Goal: Task Accomplishment & Management: Complete application form

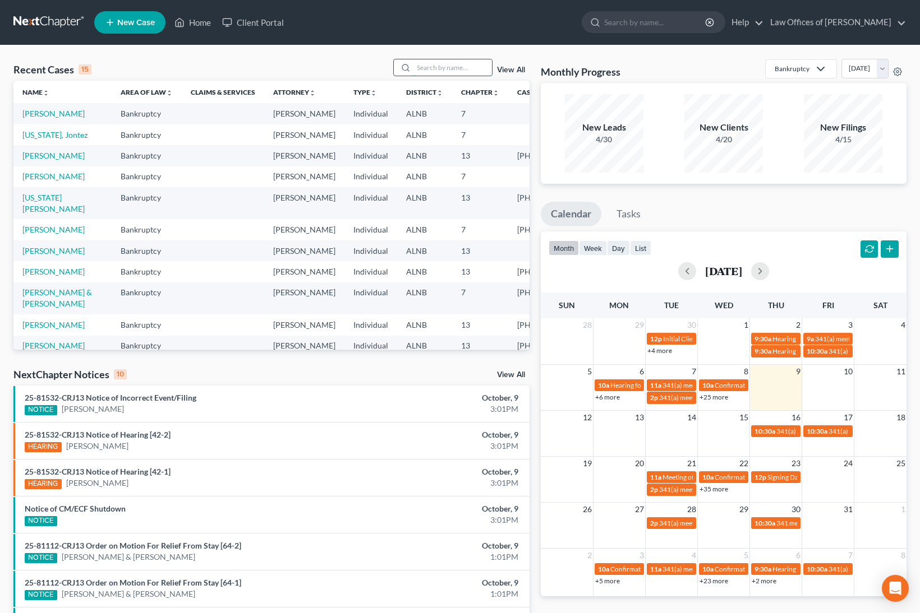
click at [436, 66] on input "search" at bounding box center [452, 67] width 79 height 16
type input "[PERSON_NAME]"
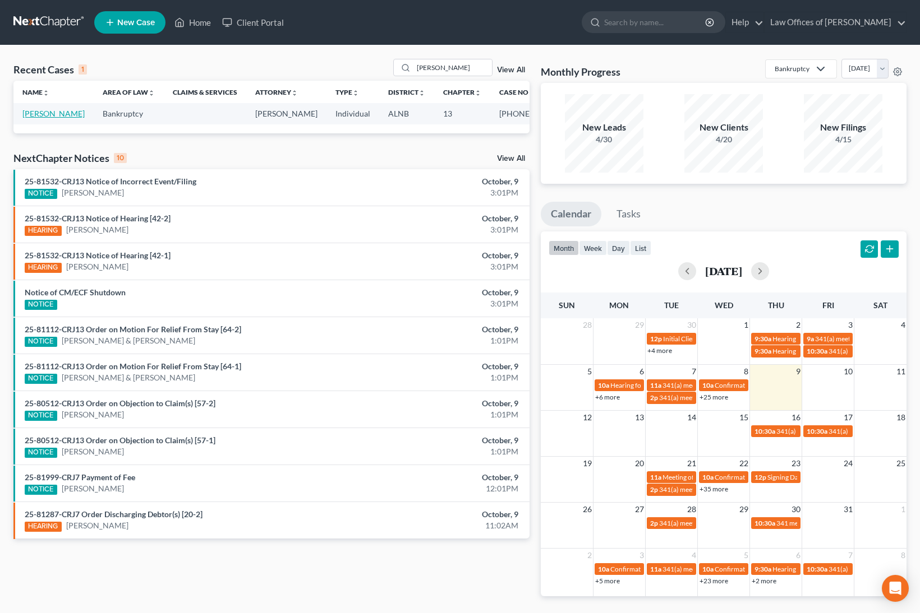
click at [38, 113] on link "[PERSON_NAME]" at bounding box center [53, 114] width 62 height 10
select select "4"
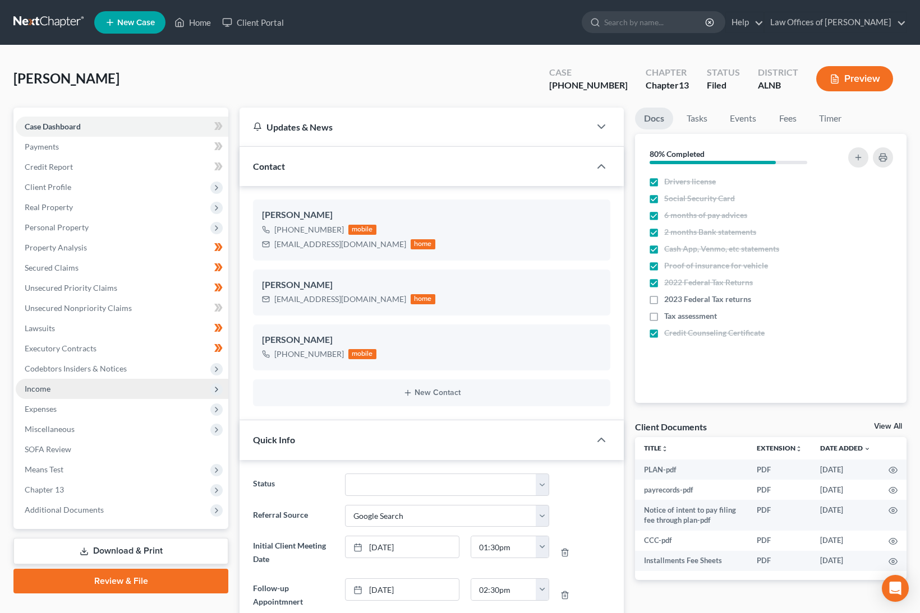
click at [34, 384] on span "Income" at bounding box center [38, 389] width 26 height 10
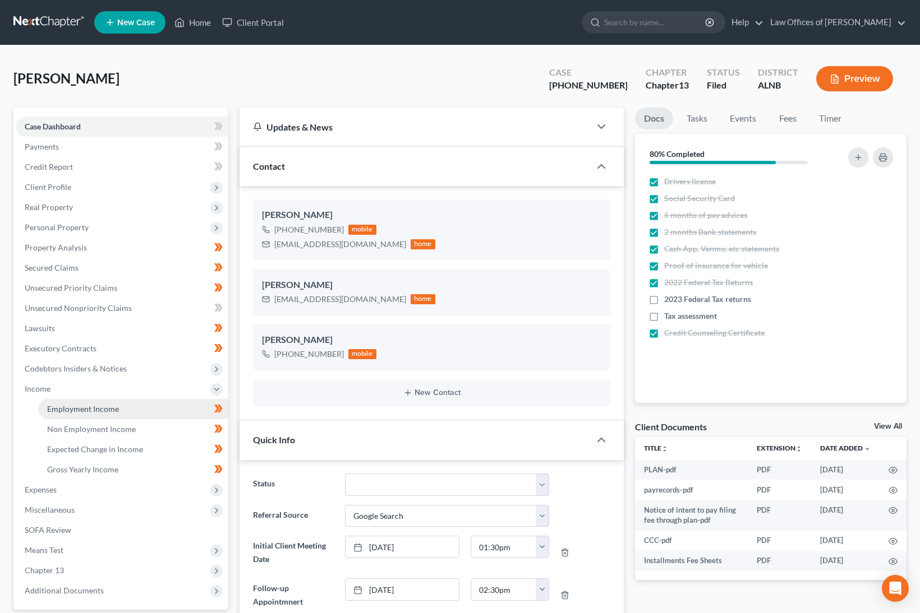
click at [89, 404] on span "Employment Income" at bounding box center [83, 409] width 72 height 10
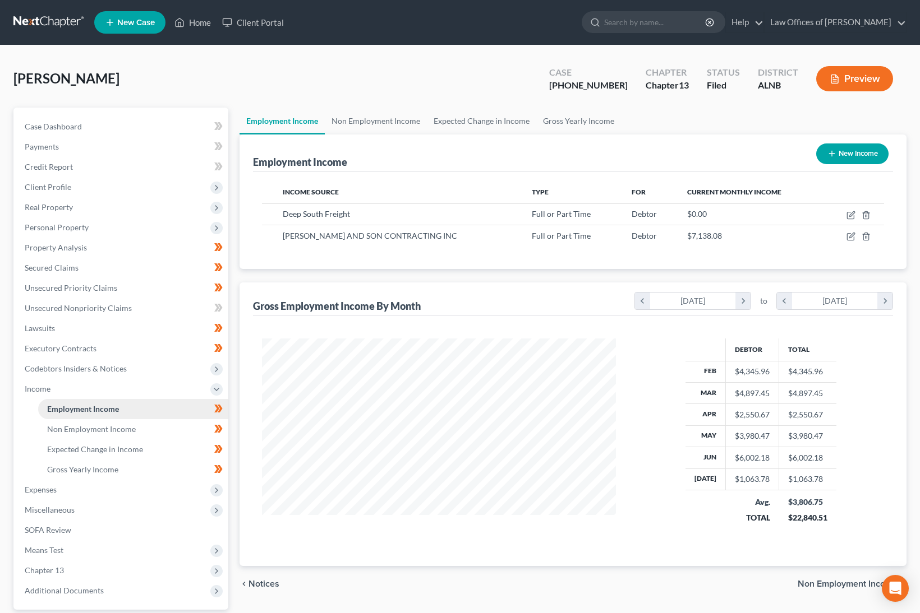
scroll to position [196, 375]
click at [850, 234] on icon "button" at bounding box center [851, 235] width 5 height 5
select select "0"
select select "3"
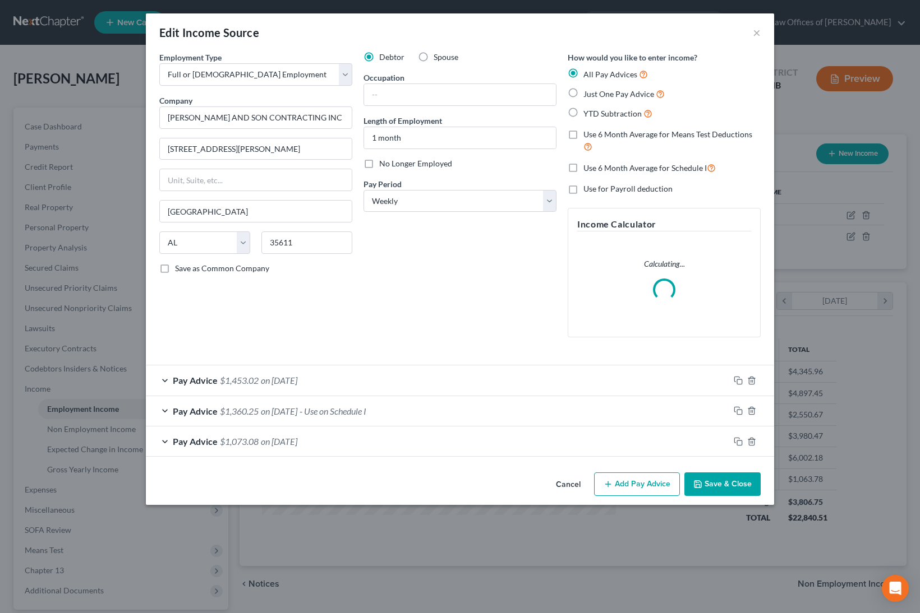
click at [396, 166] on span "No Longer Employed" at bounding box center [415, 164] width 73 height 10
click at [391, 165] on input "No Longer Employed" at bounding box center [387, 161] width 7 height 7
checkbox input "true"
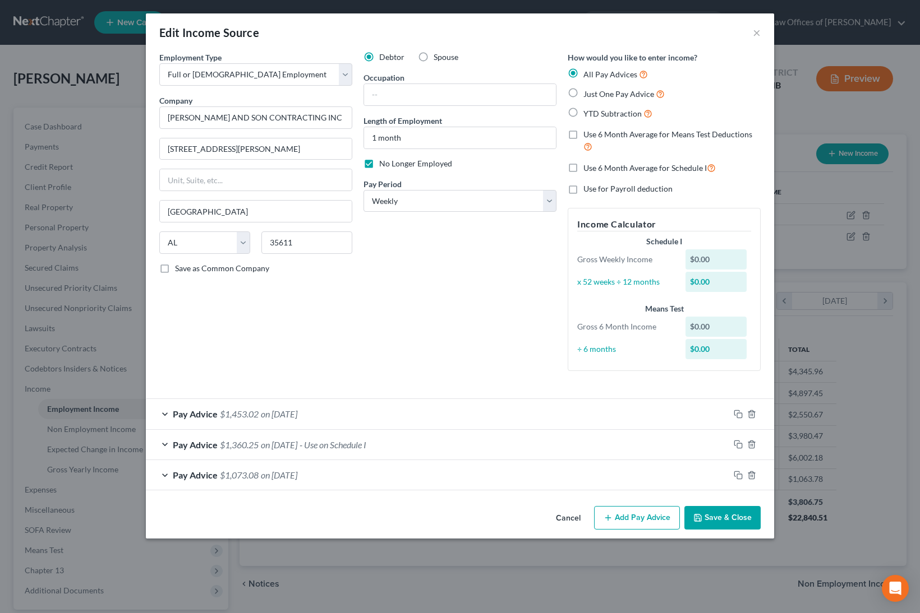
click at [702, 477] on div "Edit Income Source × Employment Type * Select Full or [DEMOGRAPHIC_DATA] Employ…" at bounding box center [460, 275] width 628 height 525
click at [711, 510] on button "Save & Close" at bounding box center [722, 518] width 76 height 24
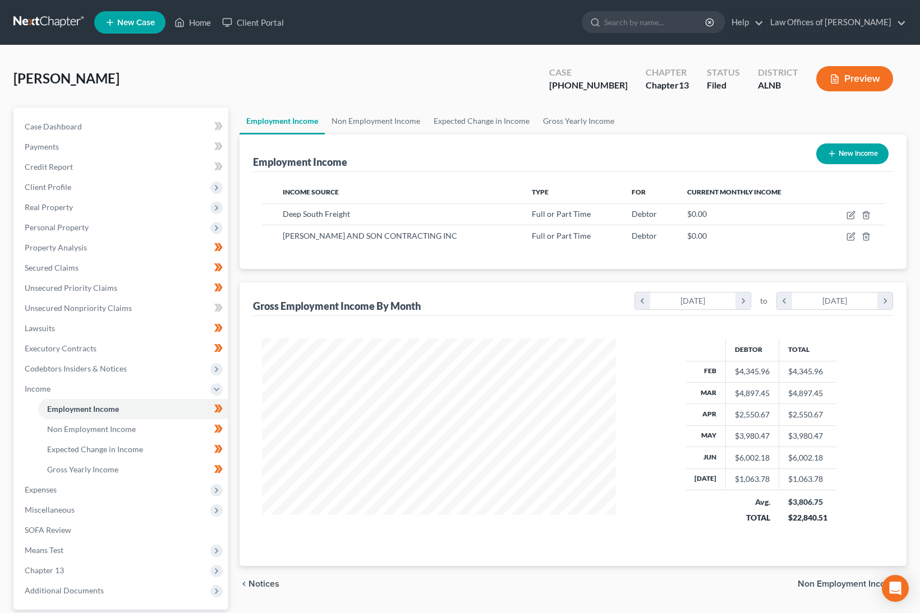
click at [868, 151] on button "New Income" at bounding box center [852, 154] width 72 height 21
select select "0"
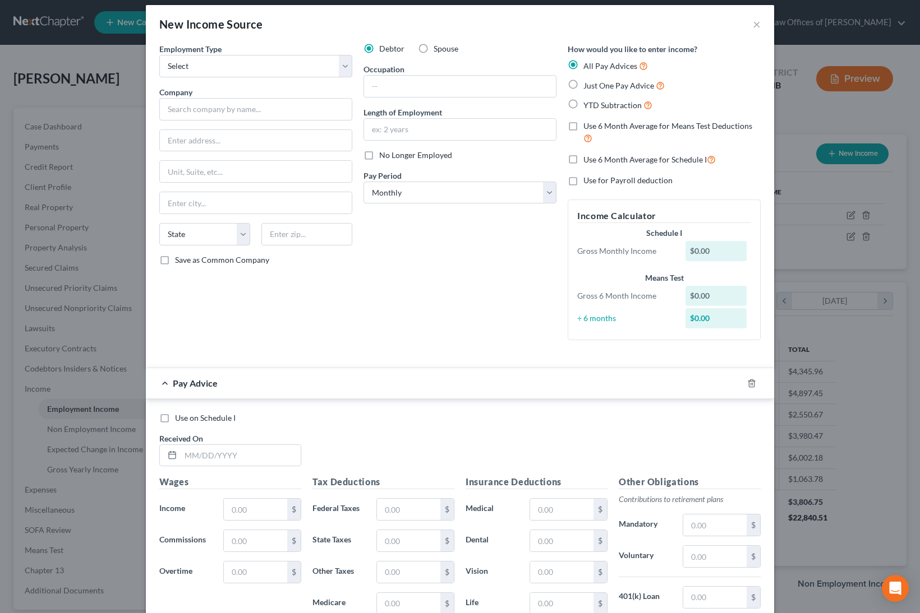
scroll to position [9, 0]
select select "0"
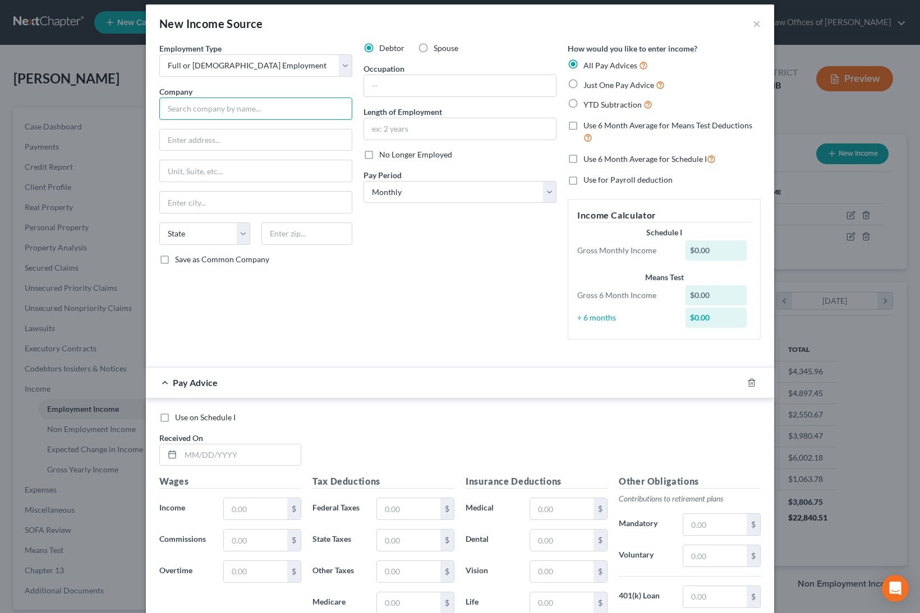
click at [260, 98] on input "text" at bounding box center [255, 109] width 193 height 22
type input "[PERSON_NAME] Express"
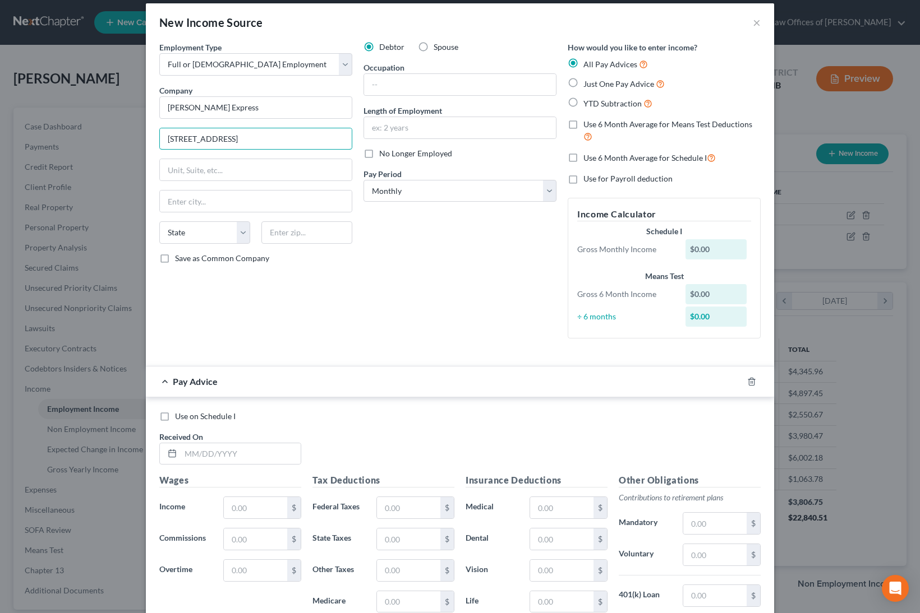
type input "[STREET_ADDRESS]"
type input "46011"
type input "[PERSON_NAME]"
select select "15"
type input "Truck Driver"
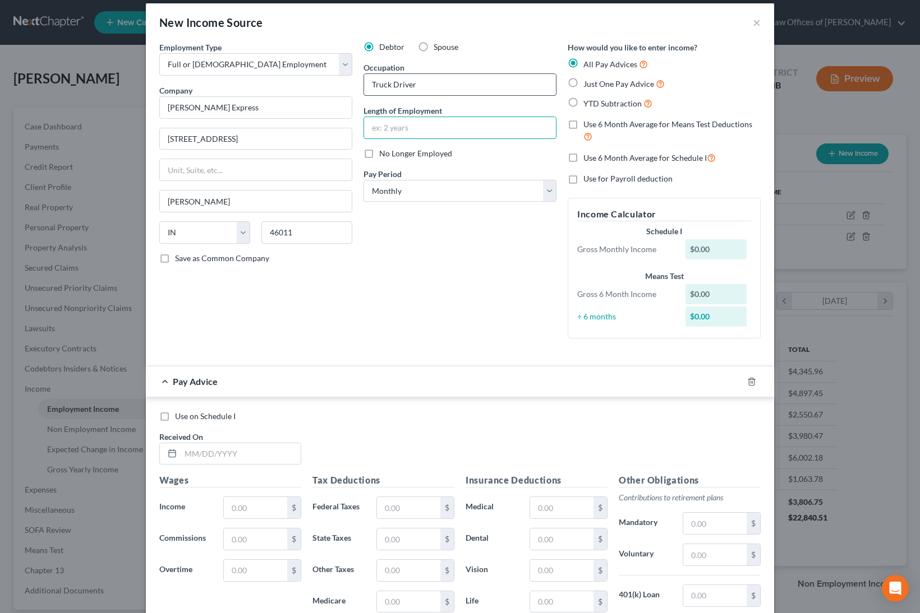
type input "5"
type input "4 months"
select select "3"
click at [224, 448] on input "text" at bounding box center [241, 454] width 120 height 21
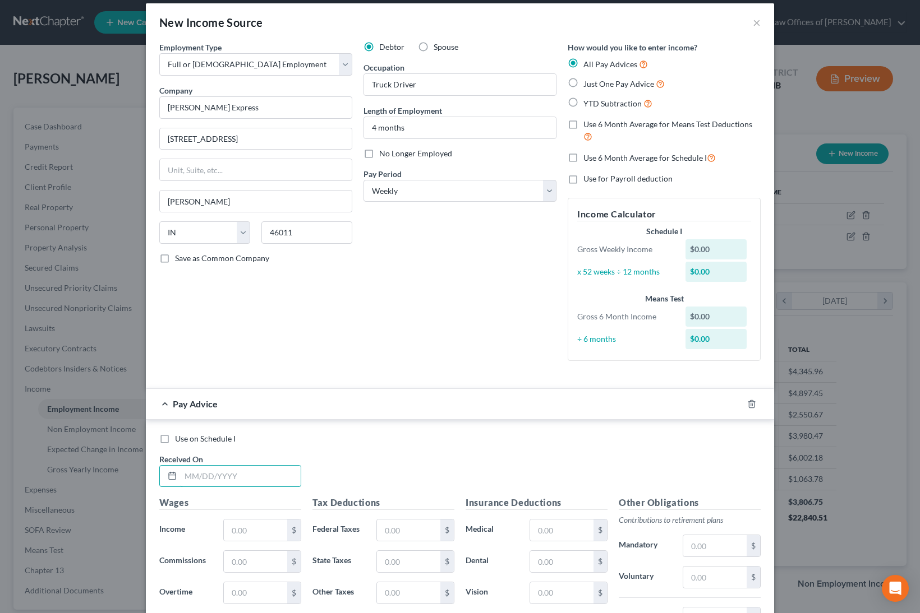
scroll to position [11, 0]
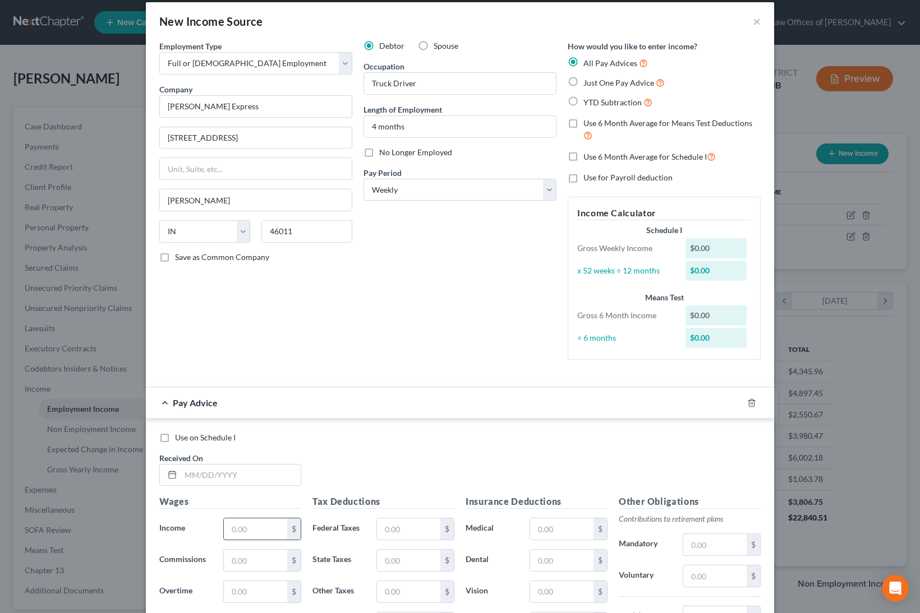
click at [247, 522] on input "text" at bounding box center [255, 529] width 63 height 21
click at [221, 465] on input "text" at bounding box center [241, 475] width 120 height 21
type input "[DATE]"
type input "1,413.30"
type input "34.21"
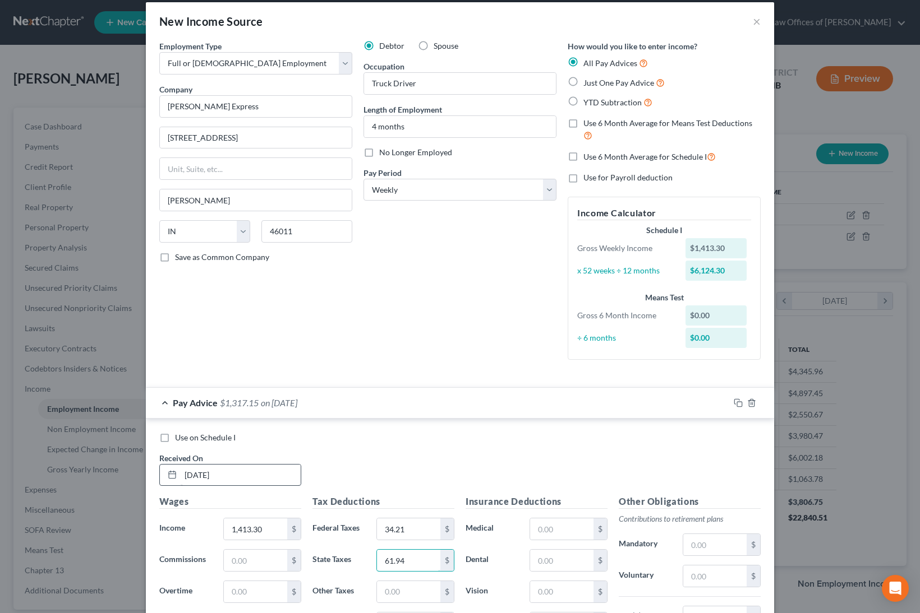
type input "61.94"
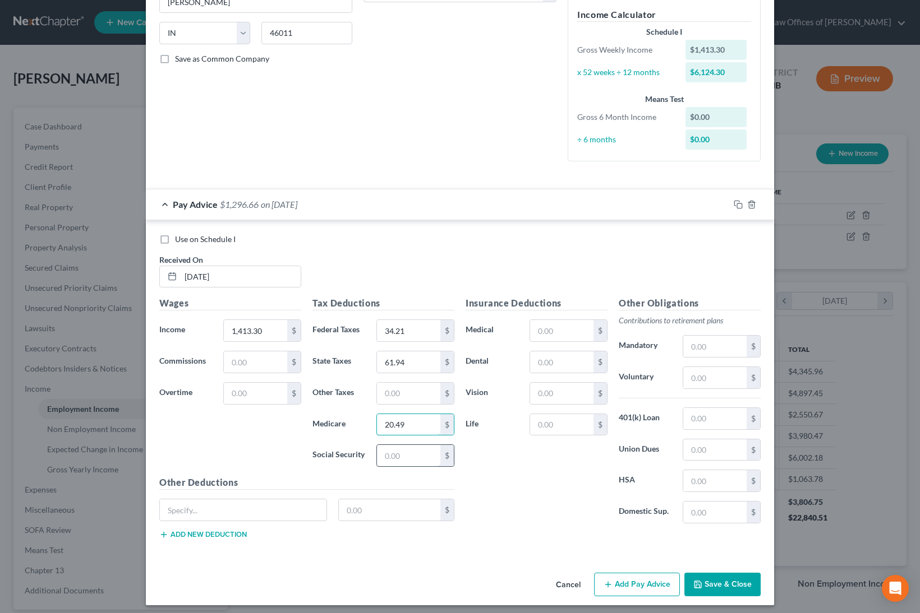
scroll to position [208, 0]
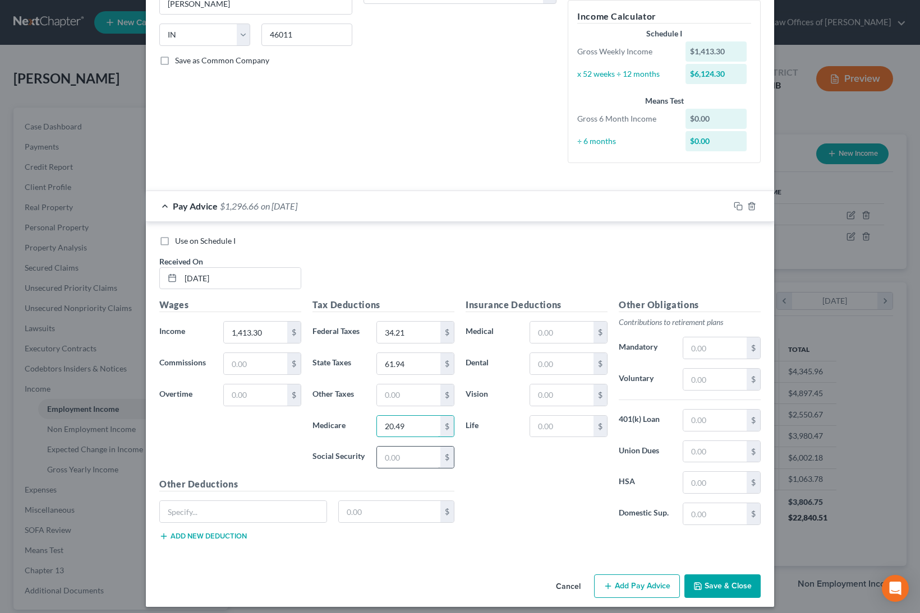
type input "20.49"
click at [402, 454] on input "text" at bounding box center [408, 457] width 63 height 21
type input "87.62"
click at [521, 482] on div "Insurance Deductions Medical $ Dental $ Vision $ Life $" at bounding box center [536, 416] width 153 height 236
click at [200, 236] on span "Use on Schedule I" at bounding box center [205, 241] width 61 height 10
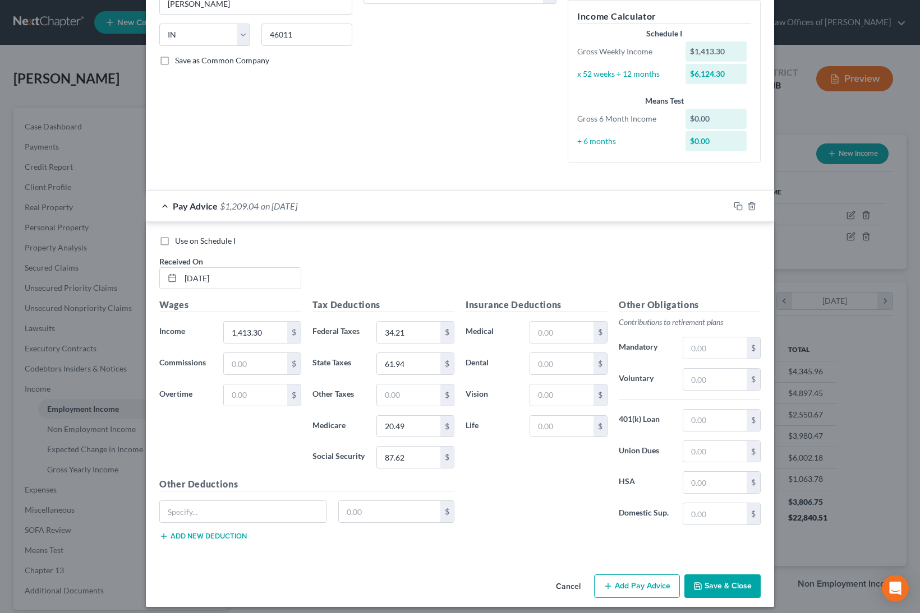
click at [187, 236] on input "Use on Schedule I" at bounding box center [182, 239] width 7 height 7
checkbox input "true"
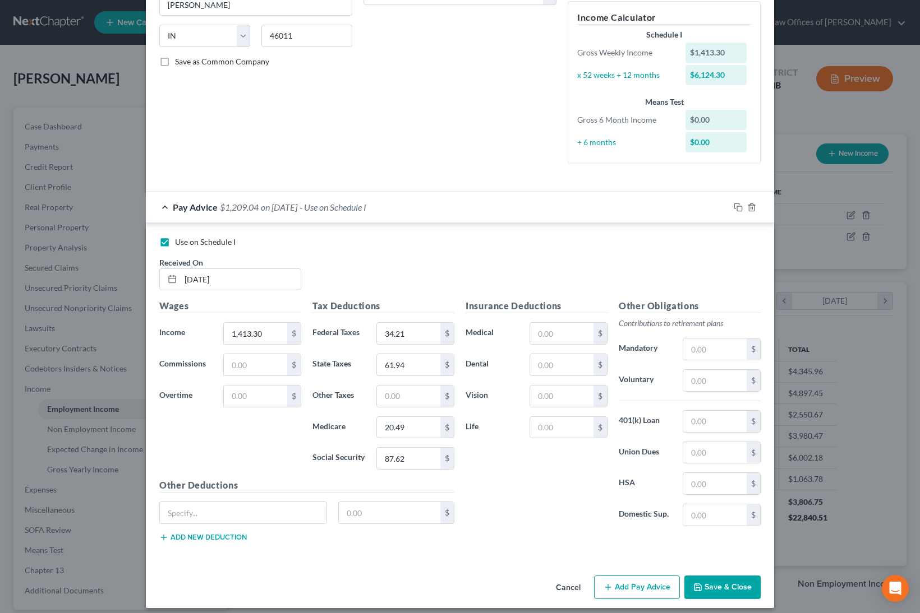
click at [715, 584] on button "Save & Close" at bounding box center [722, 588] width 76 height 24
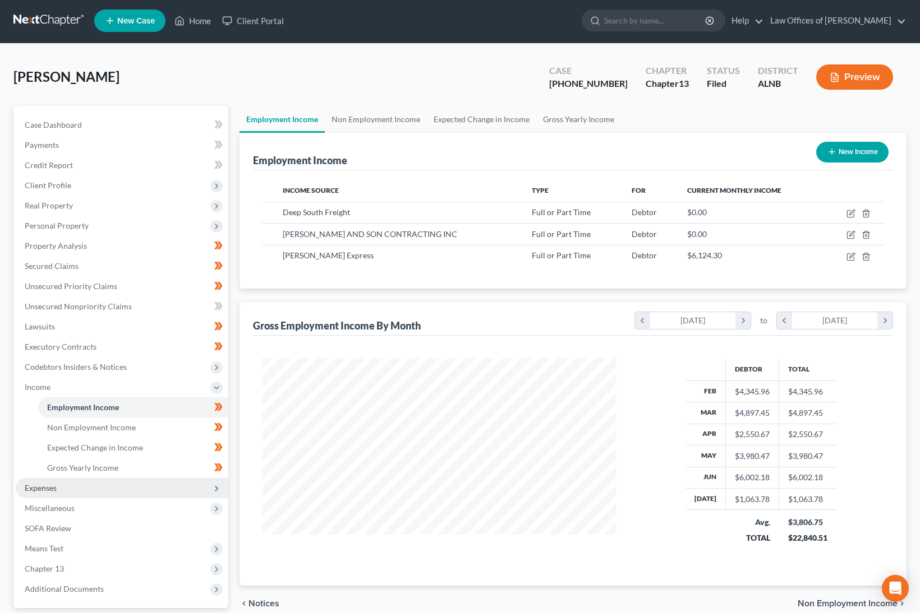
scroll to position [3, 0]
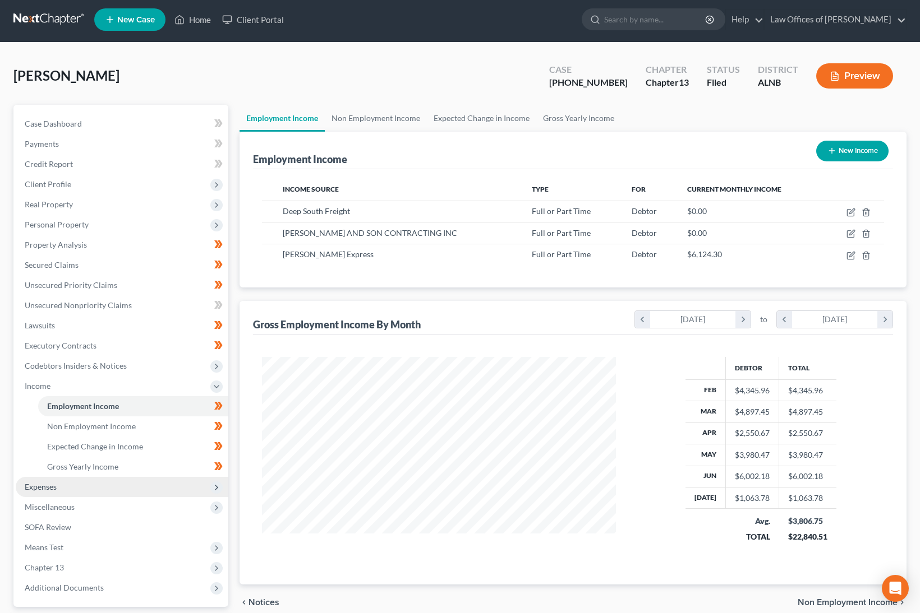
click at [70, 477] on span "Expenses" at bounding box center [122, 487] width 213 height 20
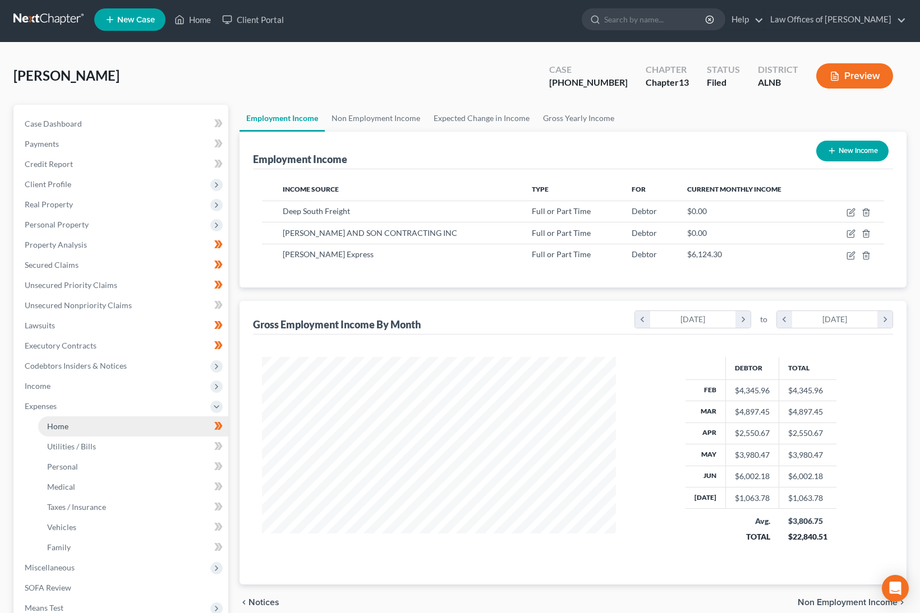
click at [103, 418] on link "Home" at bounding box center [133, 427] width 190 height 20
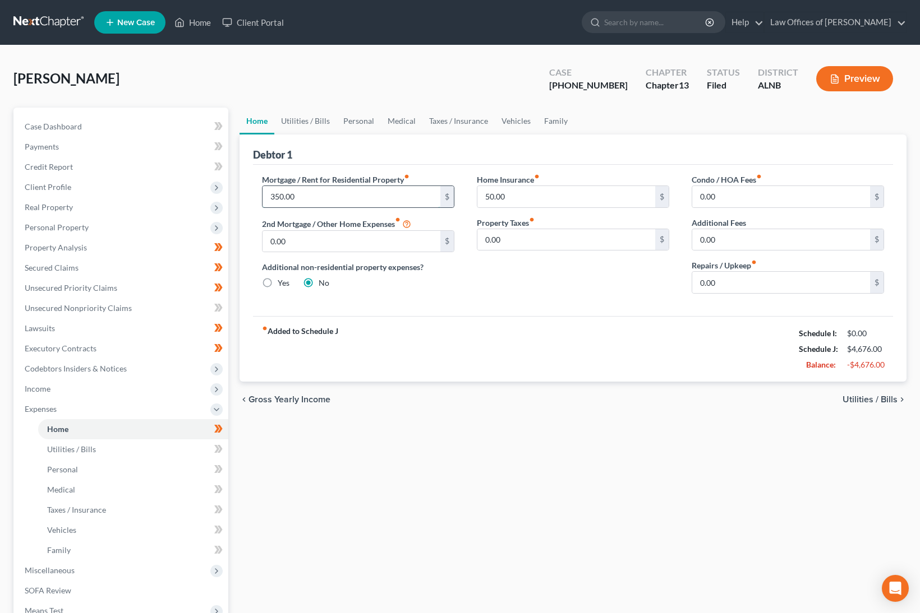
click at [356, 197] on input "350.00" at bounding box center [351, 196] width 178 height 21
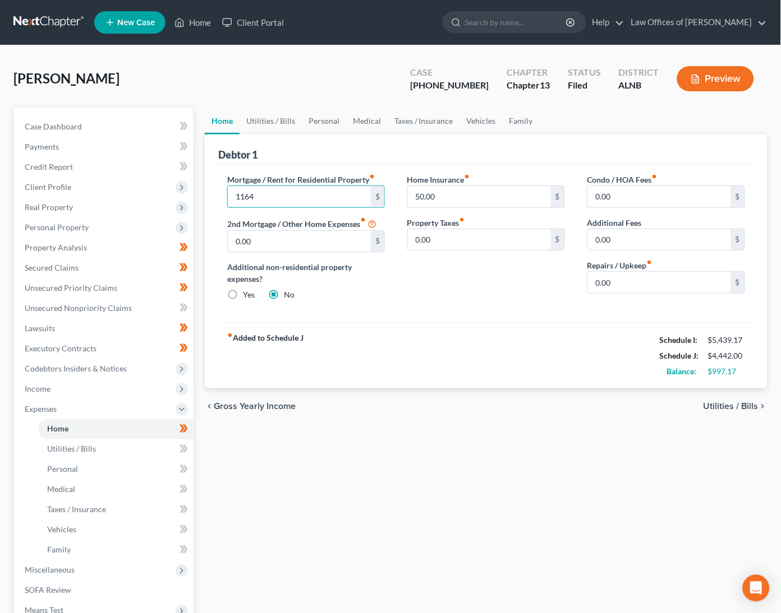
type input "1,164"
click at [255, 117] on link "Utilities / Bills" at bounding box center [270, 121] width 62 height 27
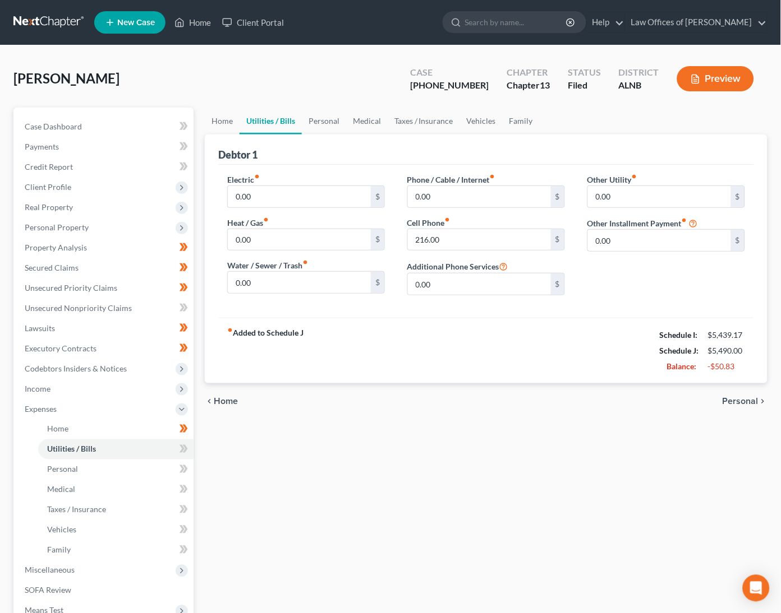
click at [256, 117] on link "Utilities / Bills" at bounding box center [270, 121] width 62 height 27
click at [259, 120] on link "Utilities / Bills" at bounding box center [270, 121] width 62 height 27
click at [256, 201] on input "0.00" at bounding box center [299, 196] width 143 height 21
type input "110"
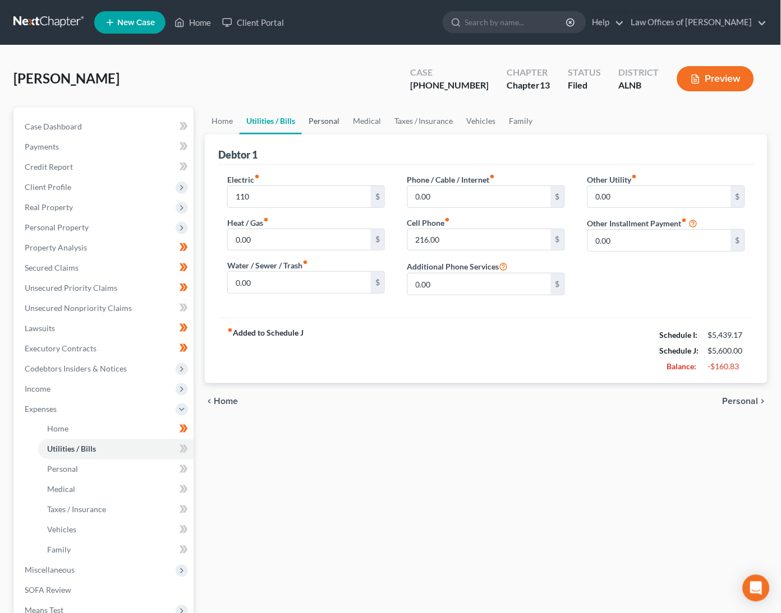
click at [329, 122] on link "Personal" at bounding box center [324, 121] width 44 height 27
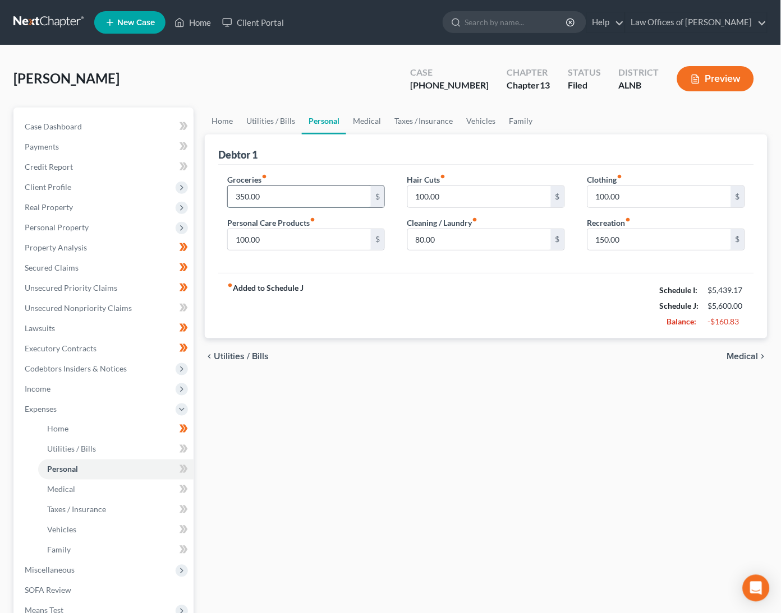
click at [304, 199] on input "350.00" at bounding box center [299, 196] width 143 height 21
type input "500"
click at [356, 114] on link "Medical" at bounding box center [366, 121] width 41 height 27
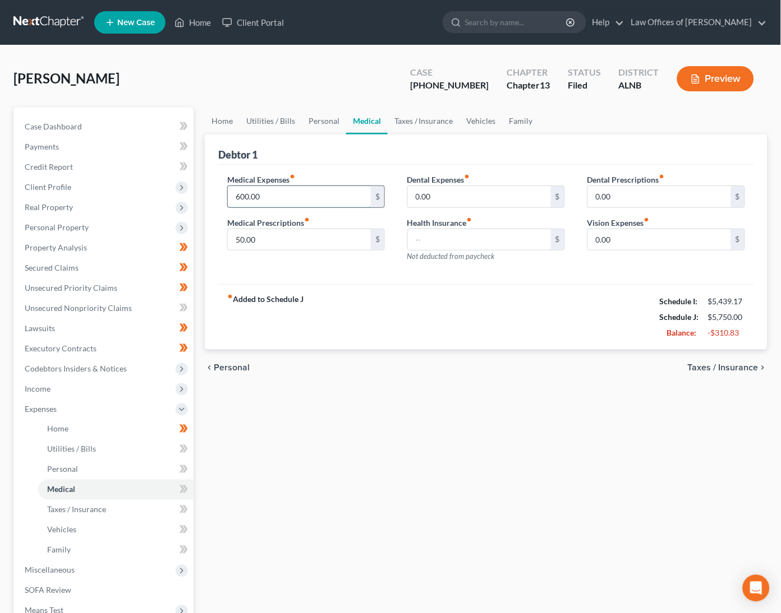
click at [276, 195] on input "600.00" at bounding box center [299, 196] width 143 height 21
type input "400"
click at [431, 120] on link "Taxes / Insurance" at bounding box center [423, 121] width 72 height 27
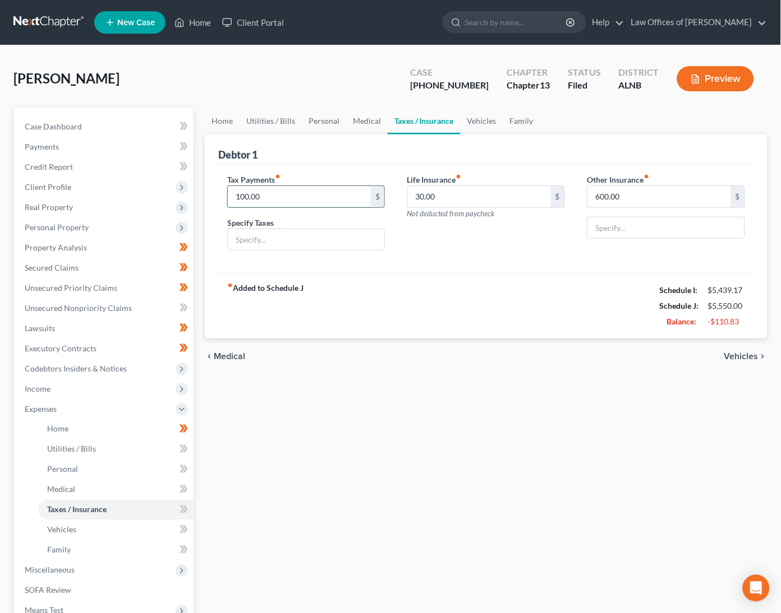
click at [303, 188] on input "100.00" at bounding box center [299, 196] width 143 height 21
click at [485, 119] on link "Vehicles" at bounding box center [481, 121] width 43 height 27
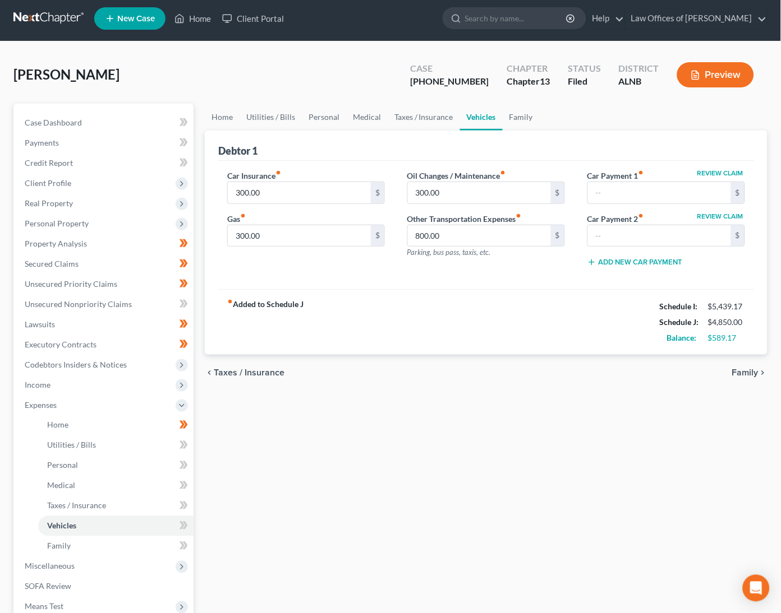
scroll to position [4, 0]
click at [464, 196] on input "300.00" at bounding box center [479, 192] width 143 height 21
type input "50"
type input "0"
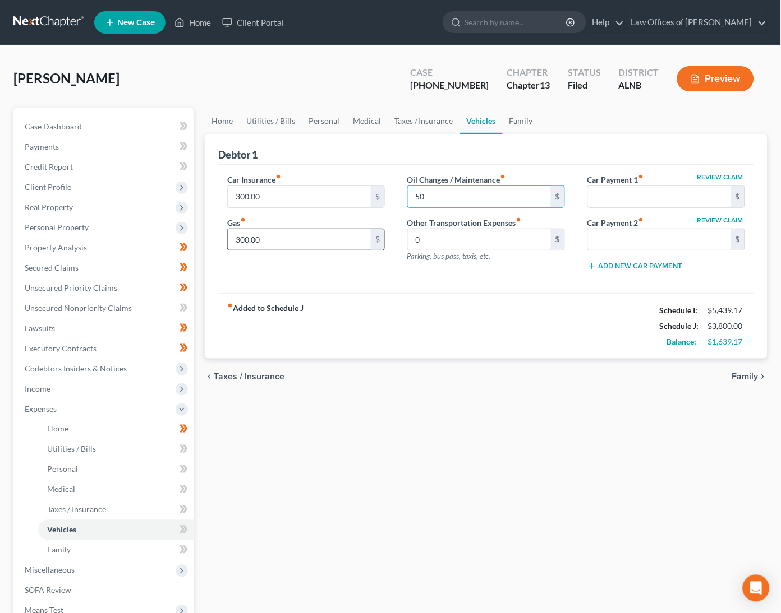
scroll to position [1, 0]
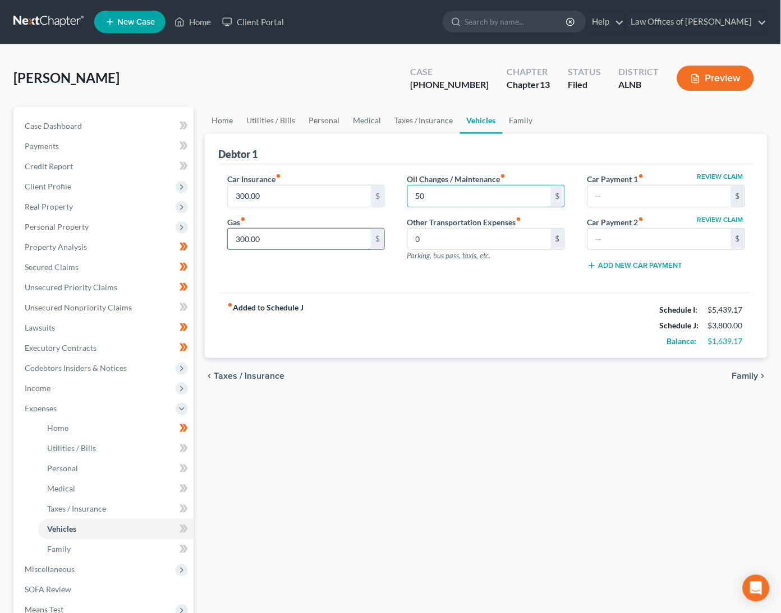
click at [274, 232] on input "300.00" at bounding box center [299, 239] width 143 height 21
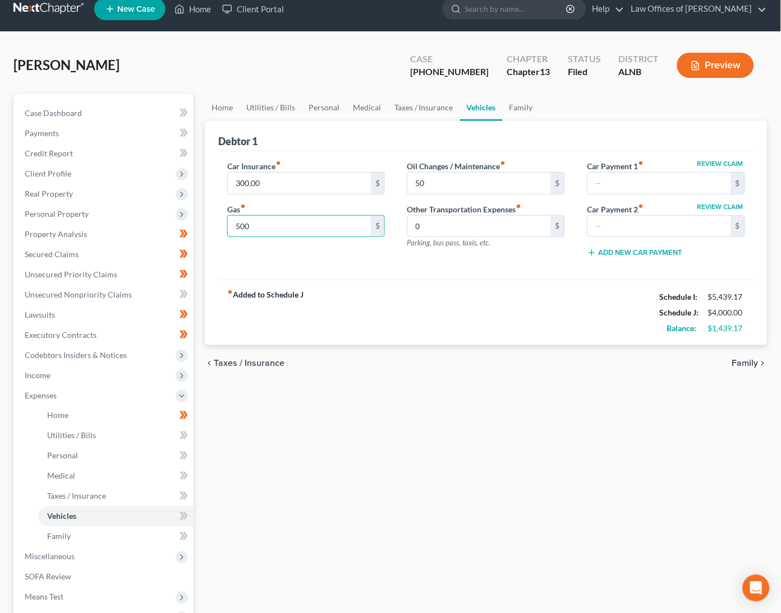
scroll to position [14, 0]
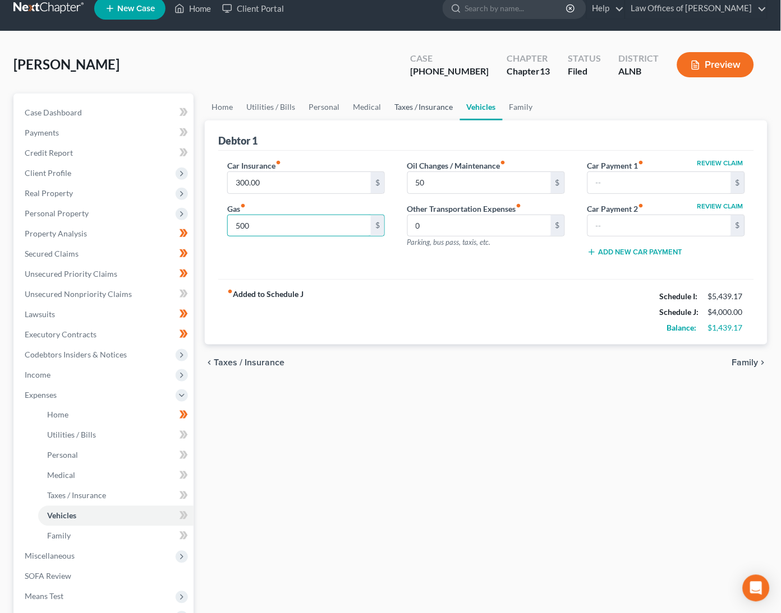
type input "500"
click at [414, 103] on link "Taxes / Insurance" at bounding box center [423, 107] width 72 height 27
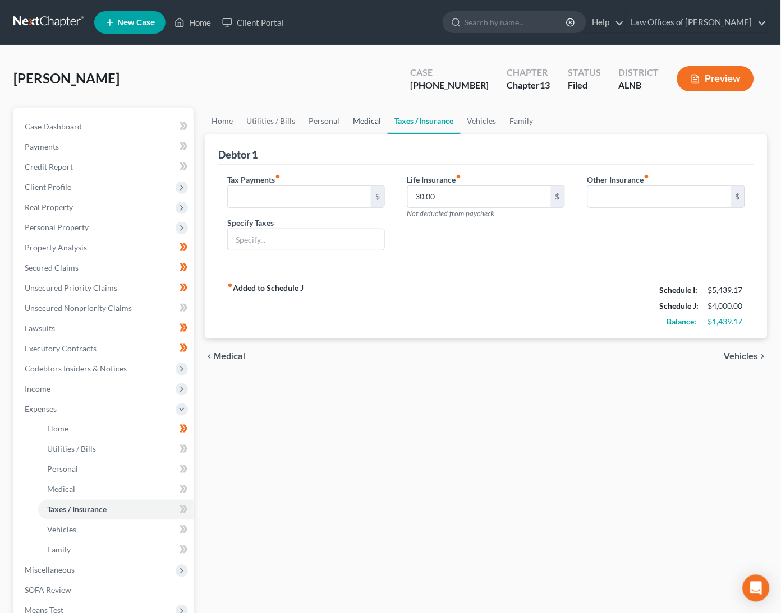
click at [347, 110] on link "Medical" at bounding box center [366, 121] width 41 height 27
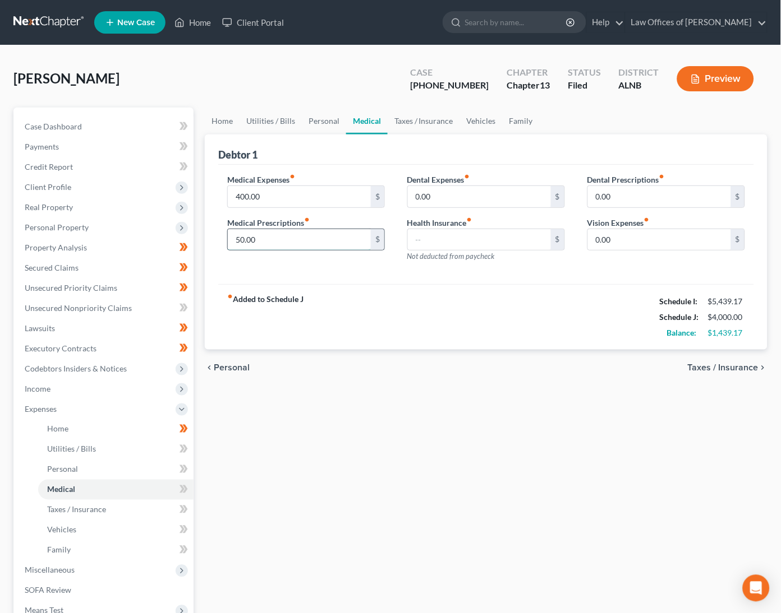
click at [260, 243] on input "50.00" at bounding box center [299, 239] width 143 height 21
type input "150"
type input "50"
drag, startPoint x: 316, startPoint y: 119, endPoint x: 315, endPoint y: 124, distance: 5.7
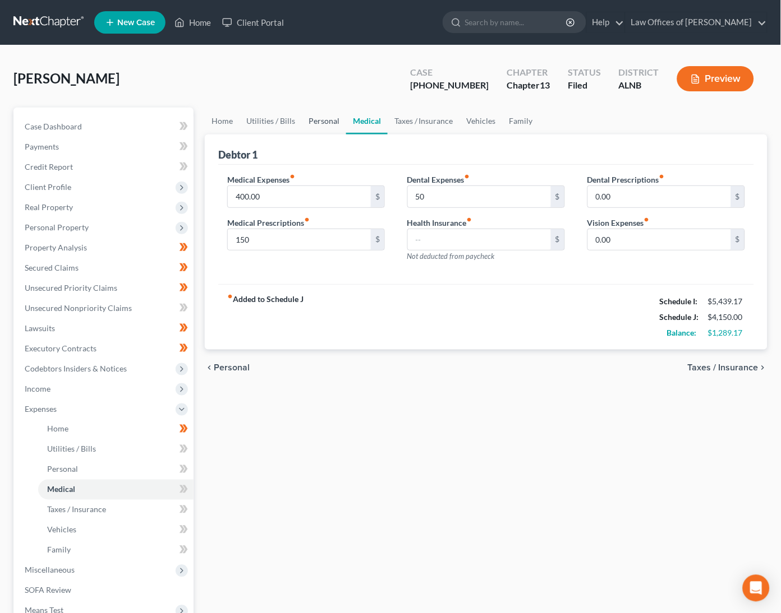
click at [316, 119] on link "Personal" at bounding box center [324, 121] width 44 height 27
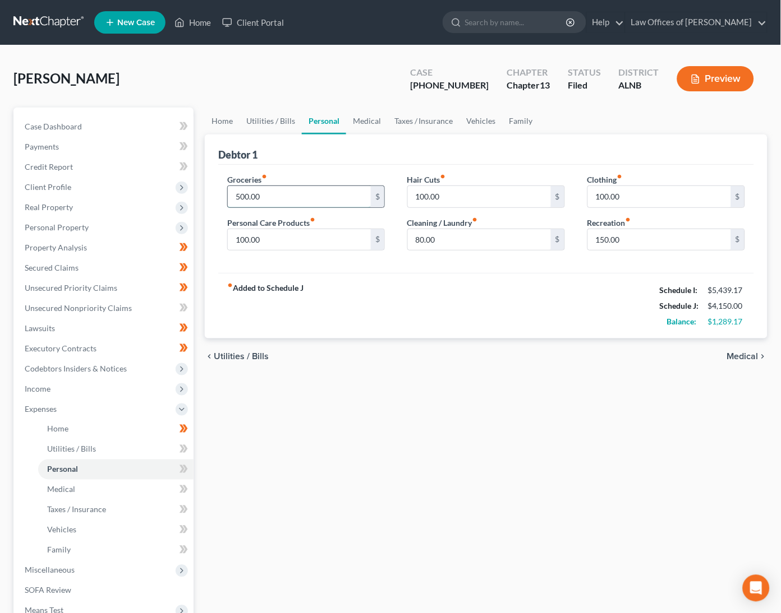
click at [285, 193] on input "500.00" at bounding box center [299, 196] width 143 height 21
type input "9"
type input "600"
click at [281, 121] on link "Utilities / Bills" at bounding box center [270, 121] width 62 height 27
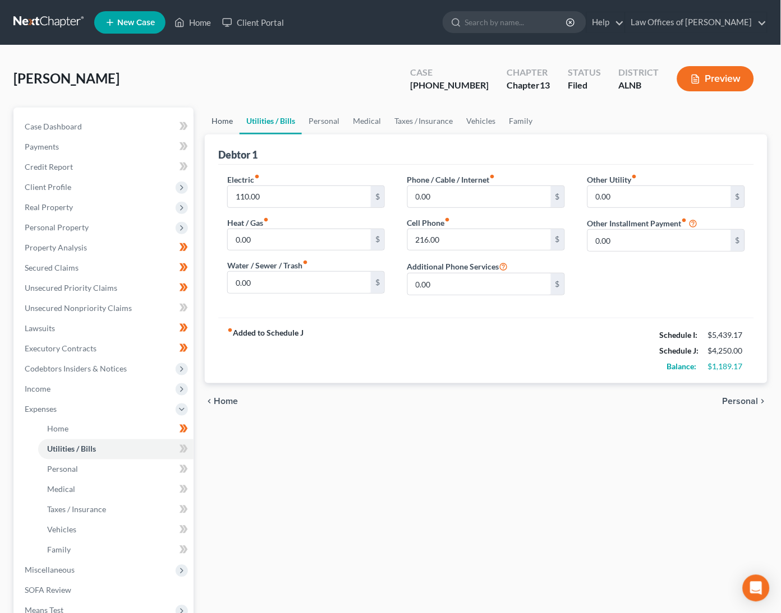
click at [237, 118] on link "Home" at bounding box center [222, 121] width 35 height 27
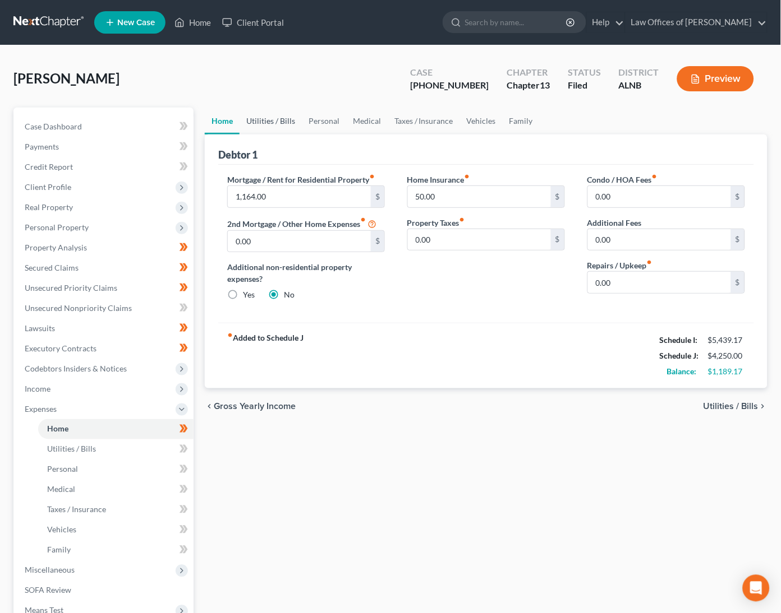
click at [253, 118] on link "Utilities / Bills" at bounding box center [270, 121] width 62 height 27
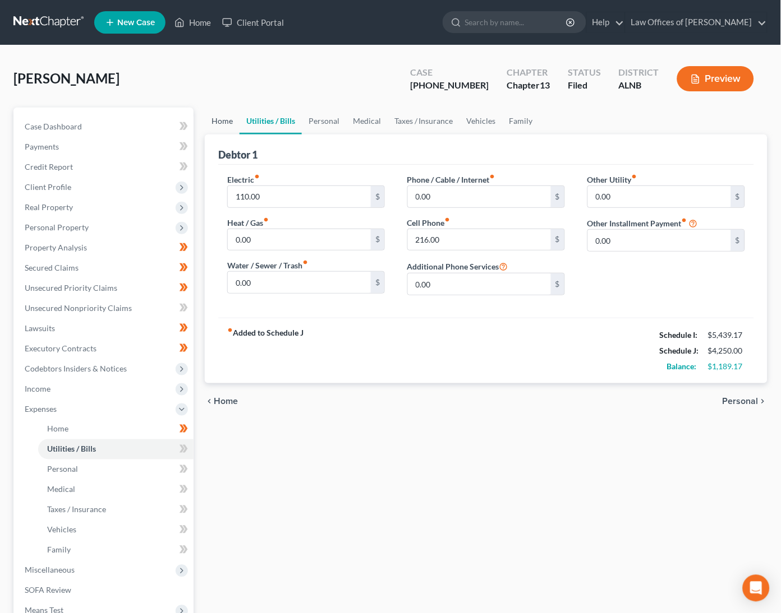
click at [225, 119] on link "Home" at bounding box center [222, 121] width 35 height 27
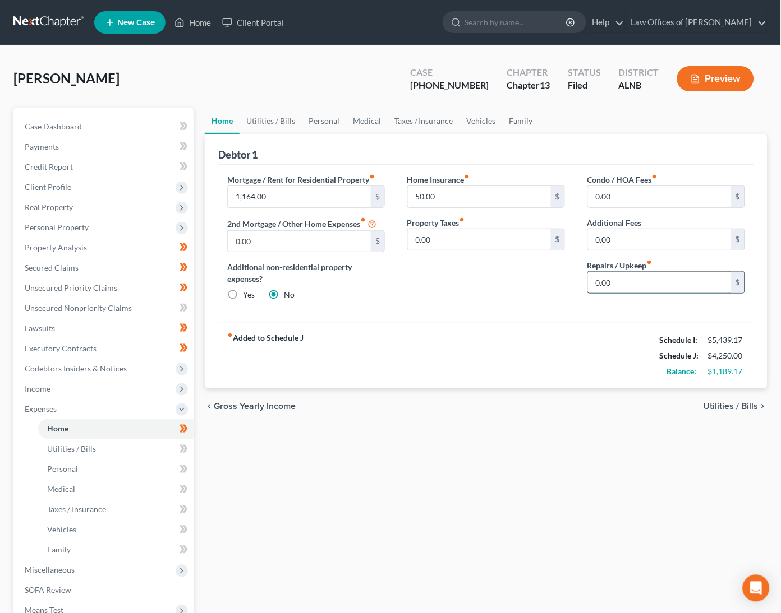
click at [621, 272] on input "0.00" at bounding box center [659, 282] width 143 height 21
click at [616, 279] on input "0.00" at bounding box center [659, 282] width 143 height 21
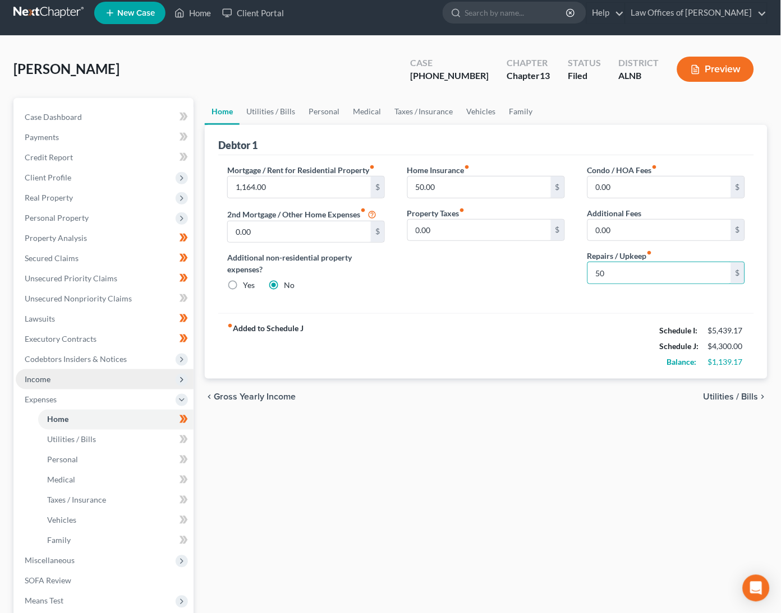
scroll to position [11, 0]
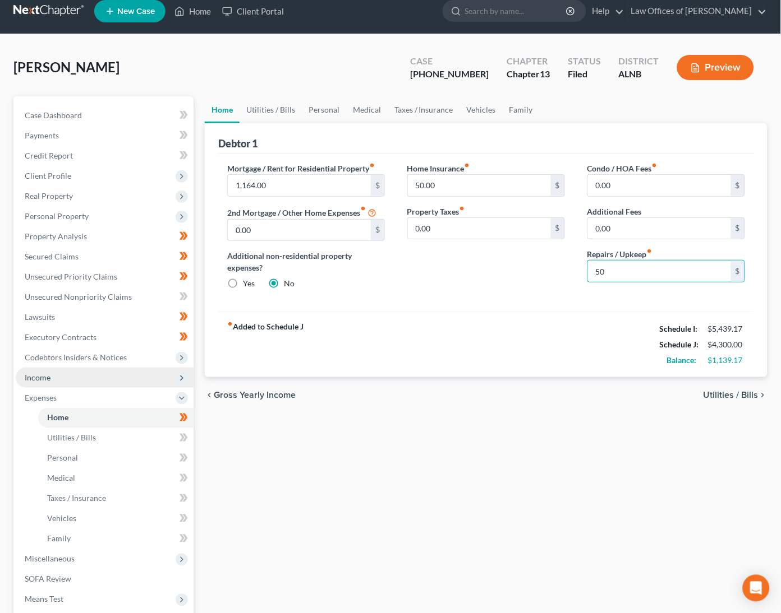
click at [61, 376] on span "Income" at bounding box center [105, 378] width 178 height 20
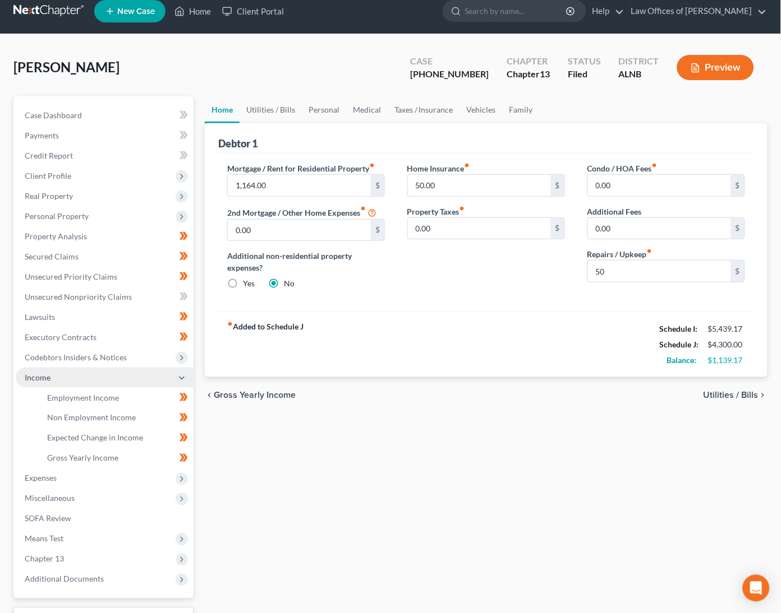
click at [61, 376] on span "Income" at bounding box center [105, 378] width 178 height 20
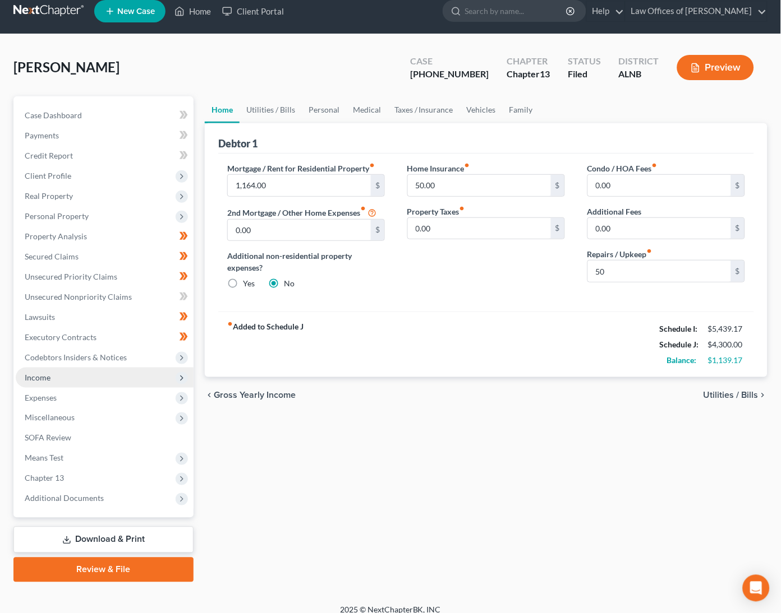
scroll to position [8, 0]
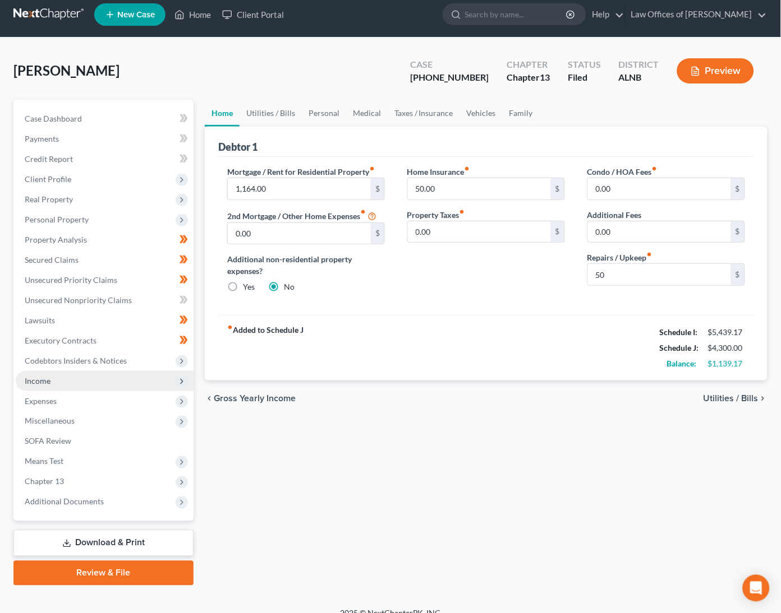
click at [61, 376] on span "Income" at bounding box center [105, 381] width 178 height 20
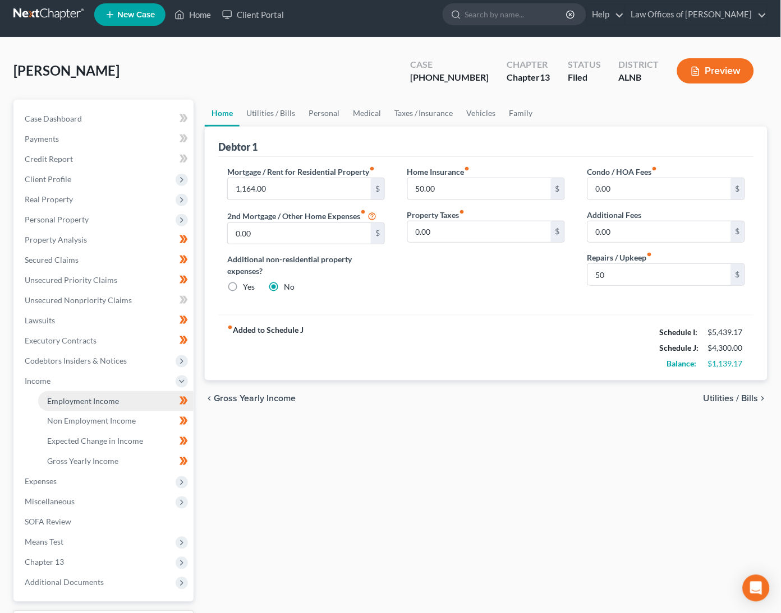
click at [76, 391] on link "Employment Income" at bounding box center [115, 401] width 155 height 20
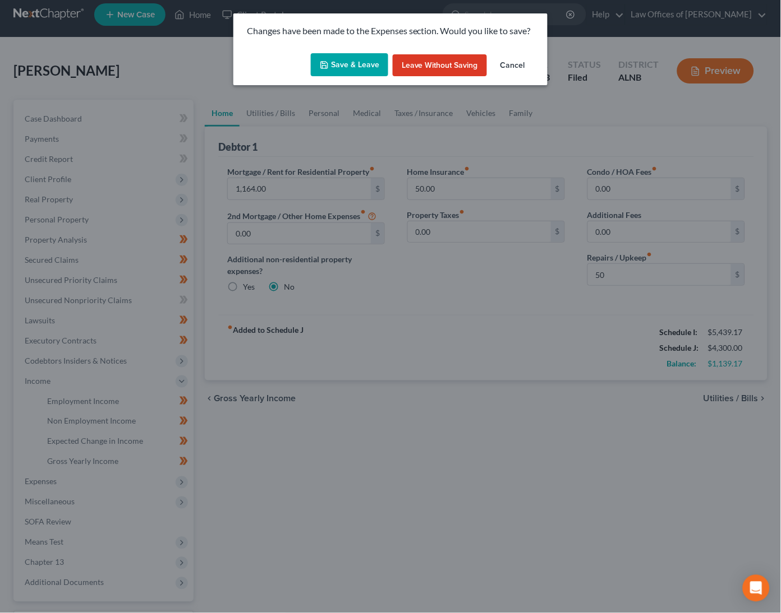
click at [357, 63] on button "Save & Leave" at bounding box center [349, 65] width 77 height 24
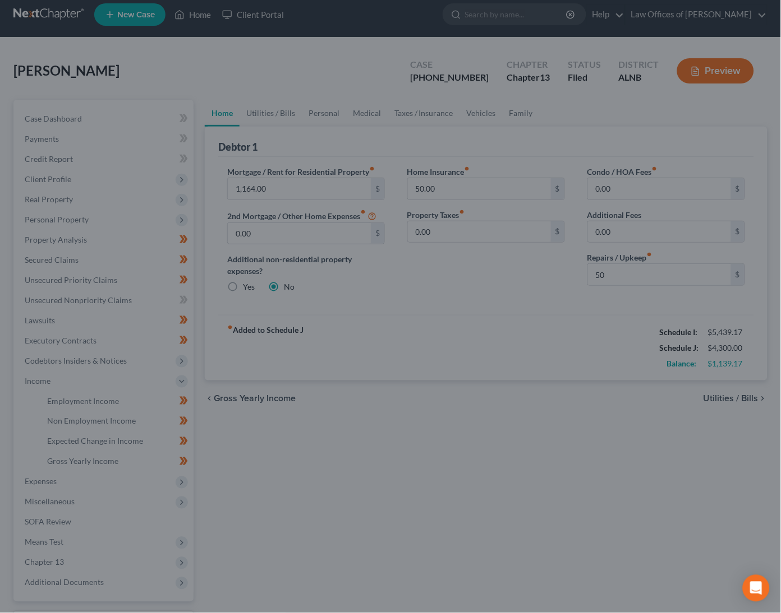
type input "50.00"
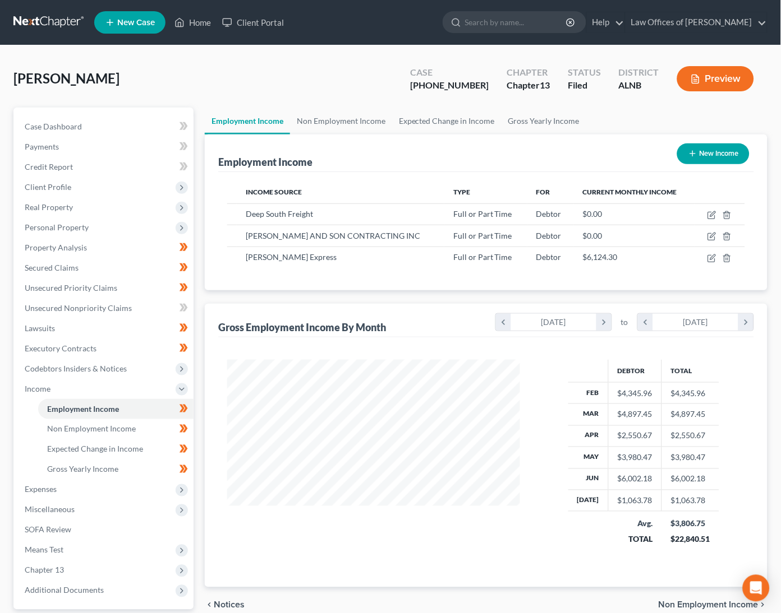
scroll to position [196, 315]
click at [713, 255] on icon "button" at bounding box center [711, 258] width 9 height 9
select select "0"
select select "15"
select select "3"
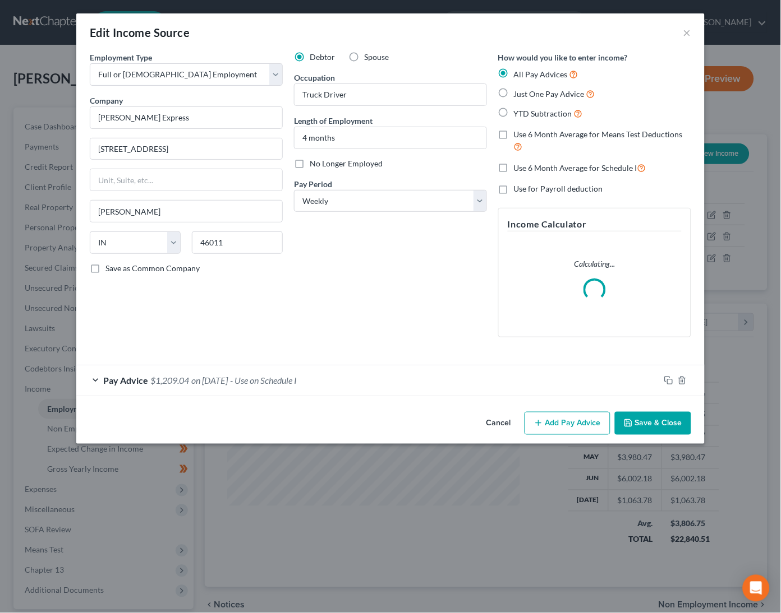
click at [262, 380] on span "- Use on Schedule I" at bounding box center [263, 380] width 67 height 11
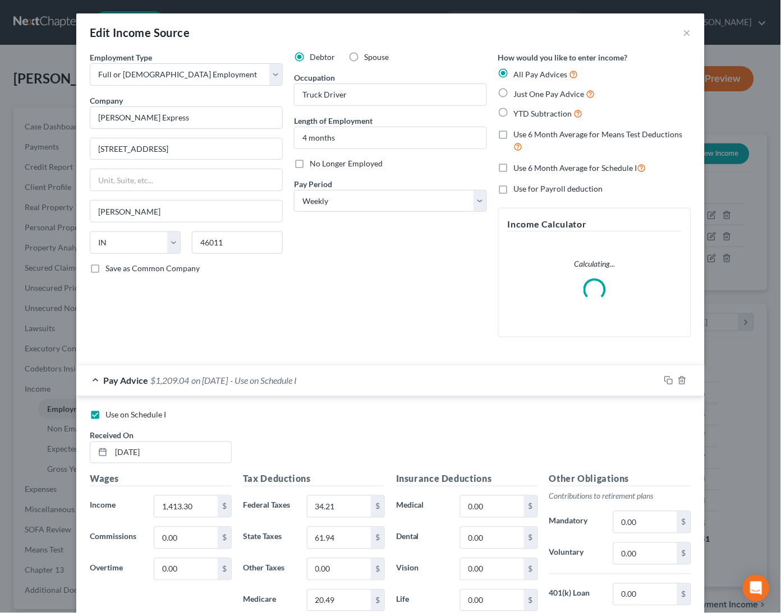
scroll to position [5, 0]
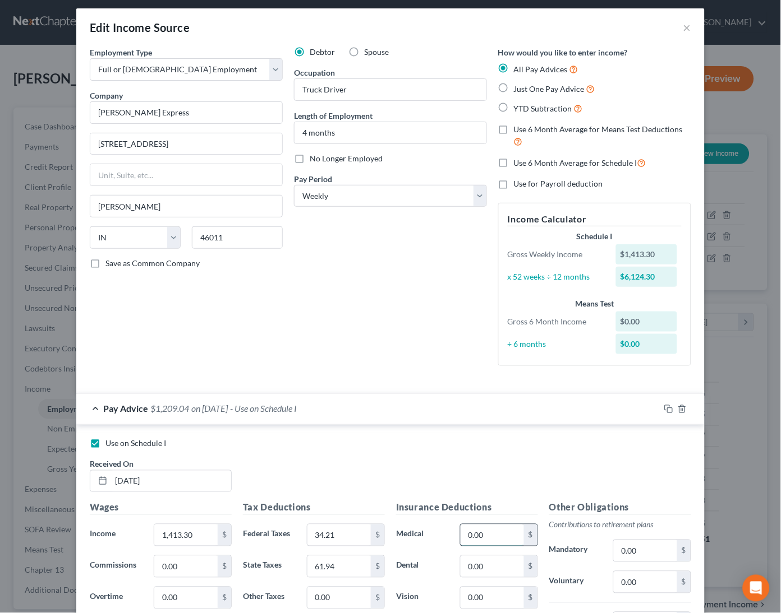
click at [519, 501] on div "Insurance Deductions Medical 0.00 $ Dental 0.00 $ Vision 0.00 $ Life 0.00 $" at bounding box center [466, 619] width 153 height 236
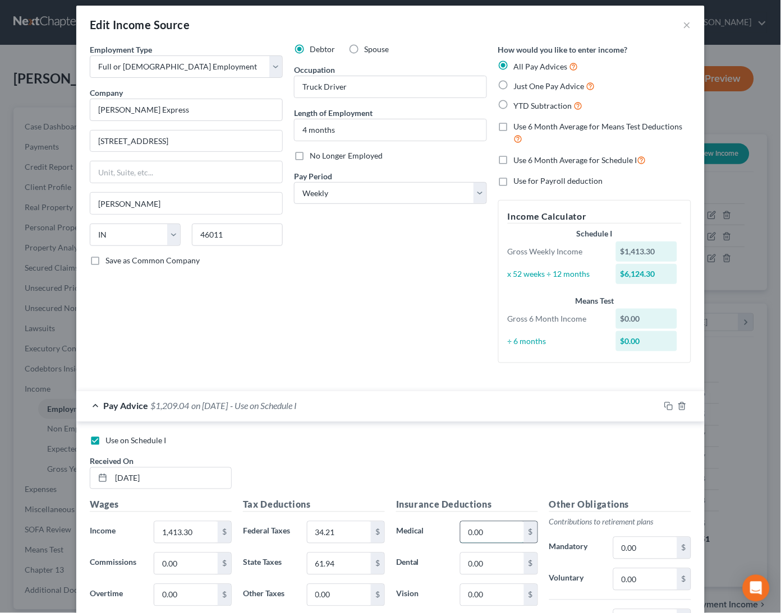
click at [494, 522] on input "0.00" at bounding box center [491, 532] width 63 height 21
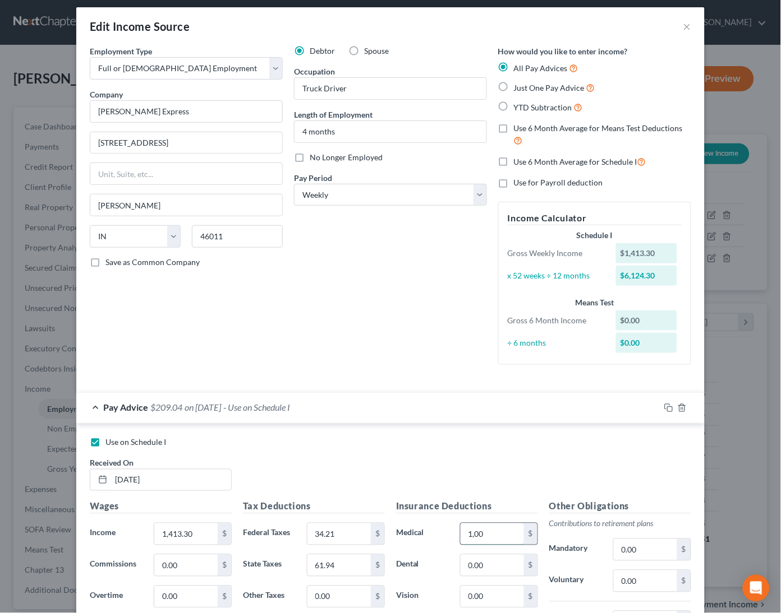
type input "100"
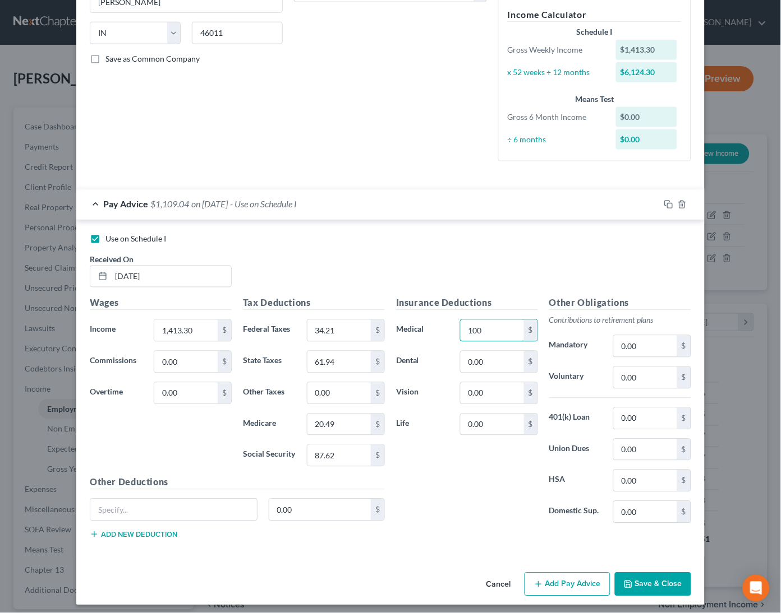
scroll to position [208, 0]
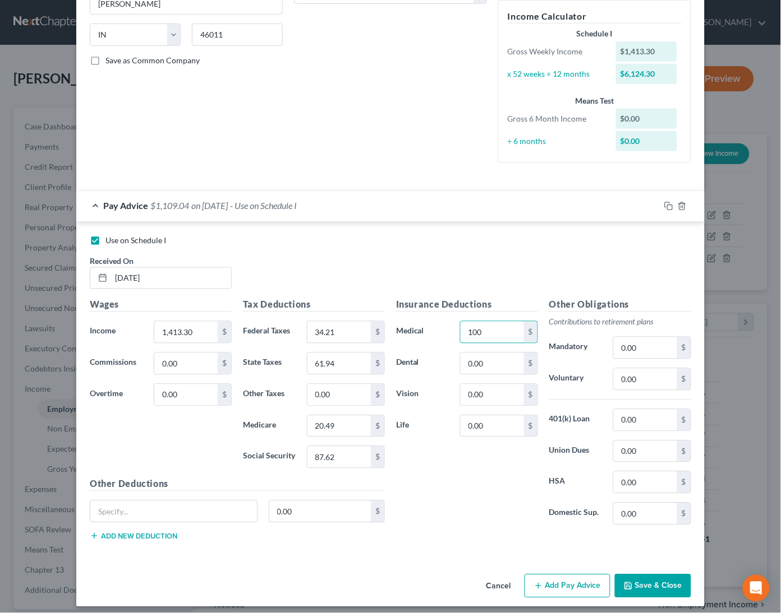
click at [660, 575] on button "Save & Close" at bounding box center [653, 587] width 76 height 24
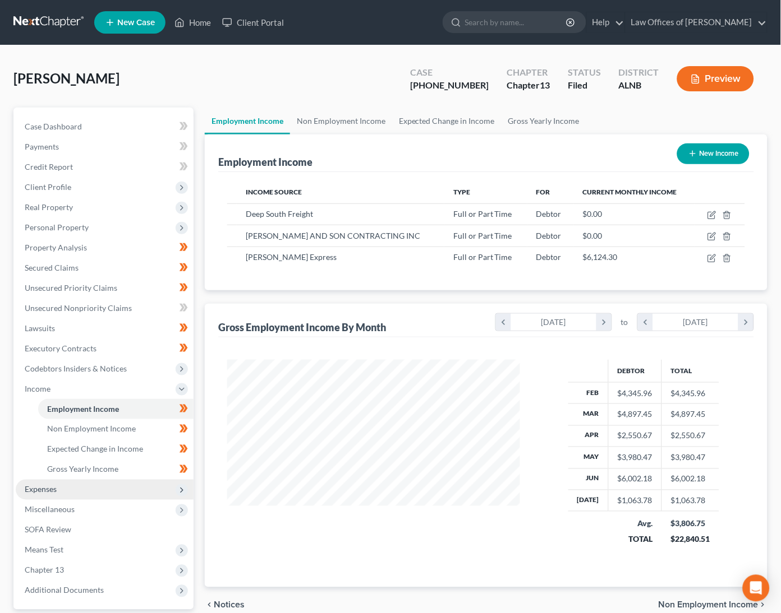
click at [94, 480] on span "Expenses" at bounding box center [105, 490] width 178 height 20
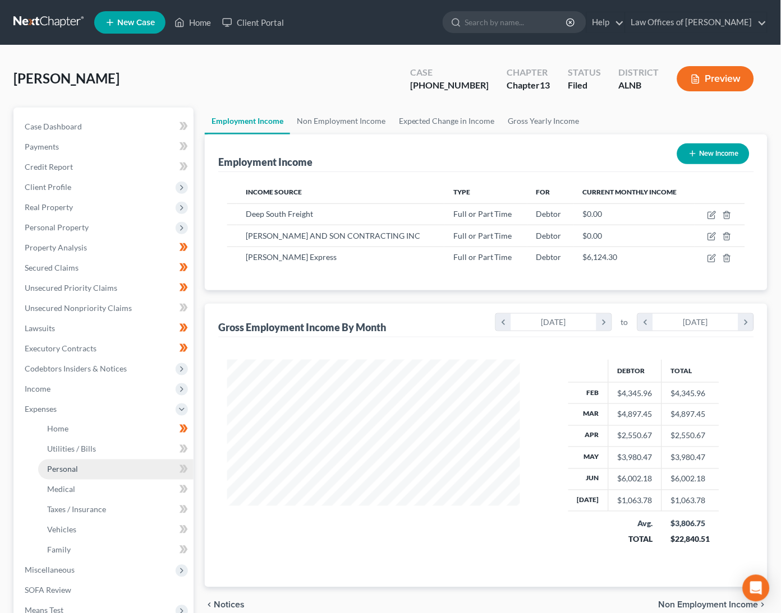
click at [89, 461] on link "Personal" at bounding box center [115, 470] width 155 height 20
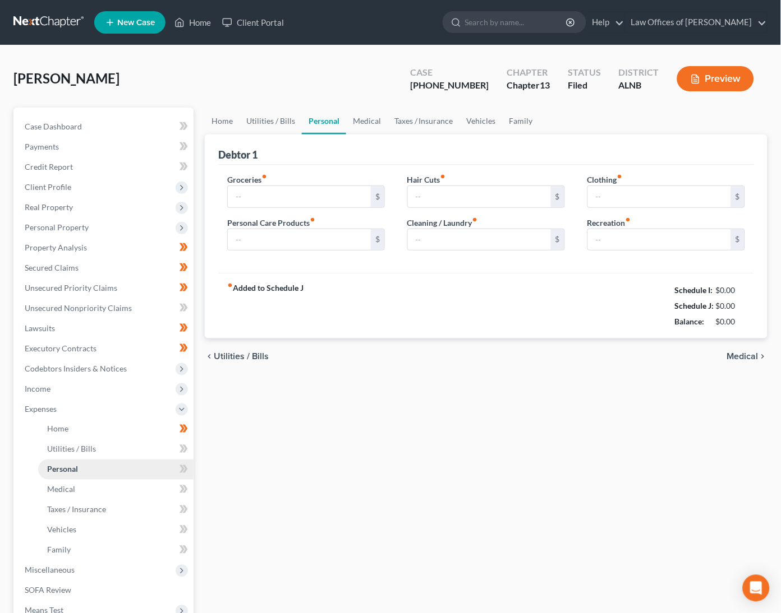
type input "600.00"
type input "100.00"
type input "80.00"
type input "100.00"
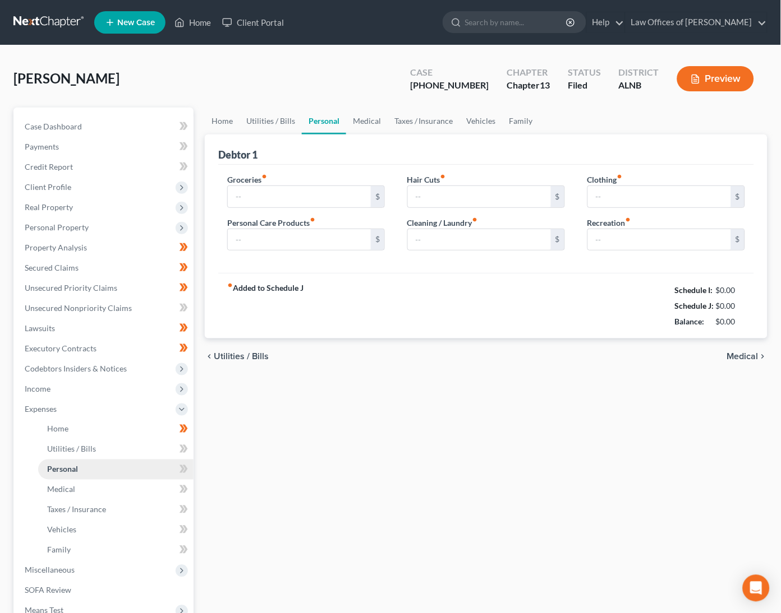
type input "150.00"
click at [274, 201] on input "600.00" at bounding box center [299, 196] width 143 height 21
type input "400"
type input "50"
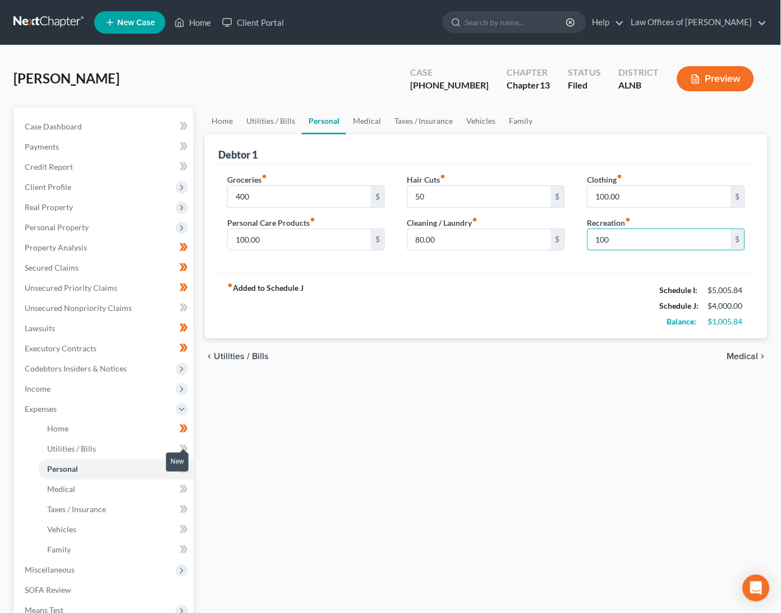
type input "100"
click at [187, 442] on icon at bounding box center [183, 449] width 8 height 14
drag, startPoint x: 187, startPoint y: 439, endPoint x: 178, endPoint y: 455, distance: 18.9
click at [187, 442] on icon at bounding box center [183, 449] width 8 height 14
click at [186, 465] on icon at bounding box center [185, 469] width 5 height 8
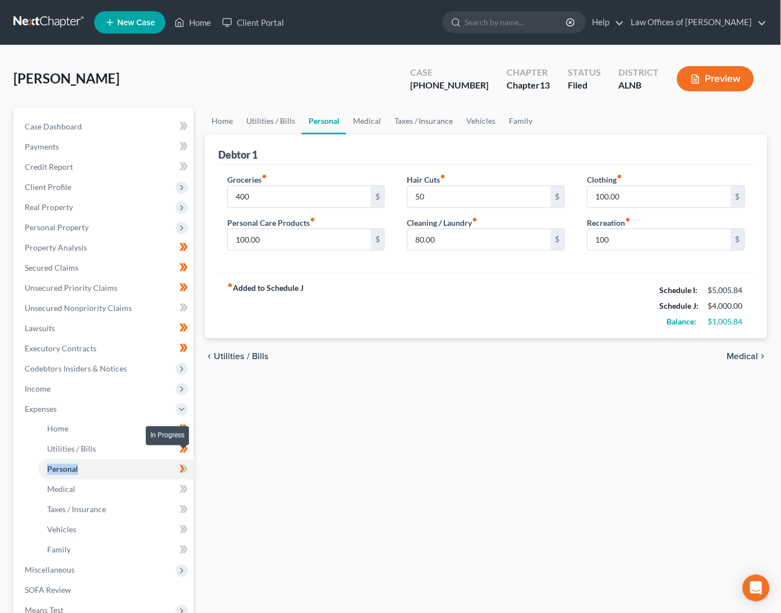
drag, startPoint x: 186, startPoint y: 458, endPoint x: 182, endPoint y: 473, distance: 15.5
click at [184, 465] on icon at bounding box center [185, 469] width 5 height 8
click at [182, 486] on icon at bounding box center [181, 490] width 5 height 8
drag, startPoint x: 182, startPoint y: 474, endPoint x: 184, endPoint y: 491, distance: 16.9
click at [182, 486] on icon at bounding box center [181, 490] width 5 height 8
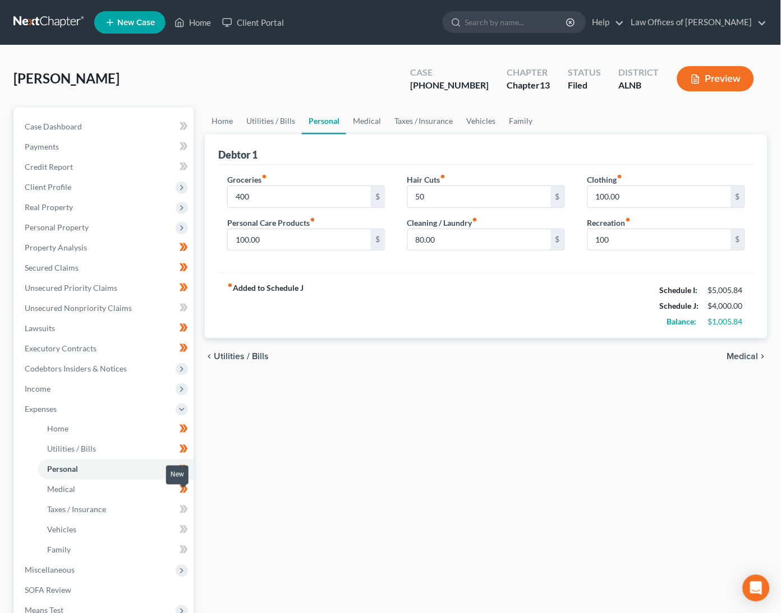
click at [183, 506] on icon at bounding box center [181, 510] width 5 height 8
click at [181, 523] on icon at bounding box center [183, 530] width 8 height 14
click at [182, 546] on icon at bounding box center [181, 550] width 5 height 8
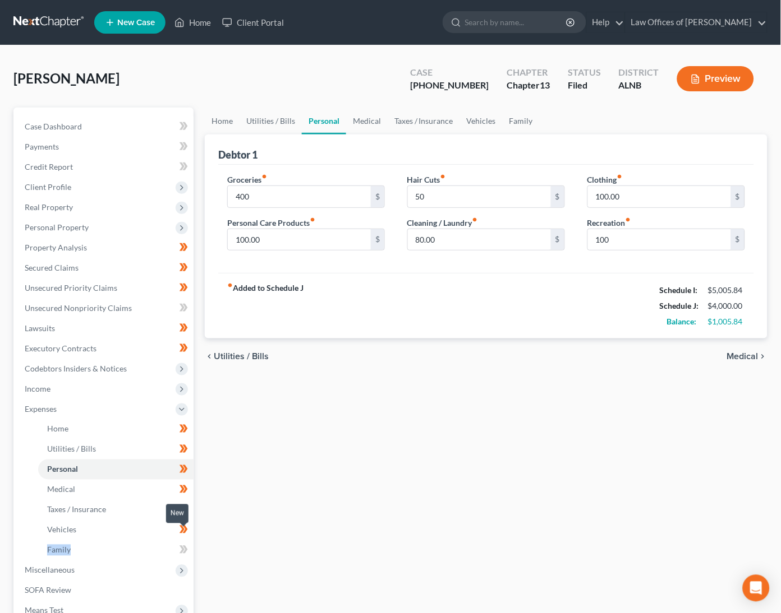
click at [182, 546] on icon at bounding box center [181, 550] width 5 height 8
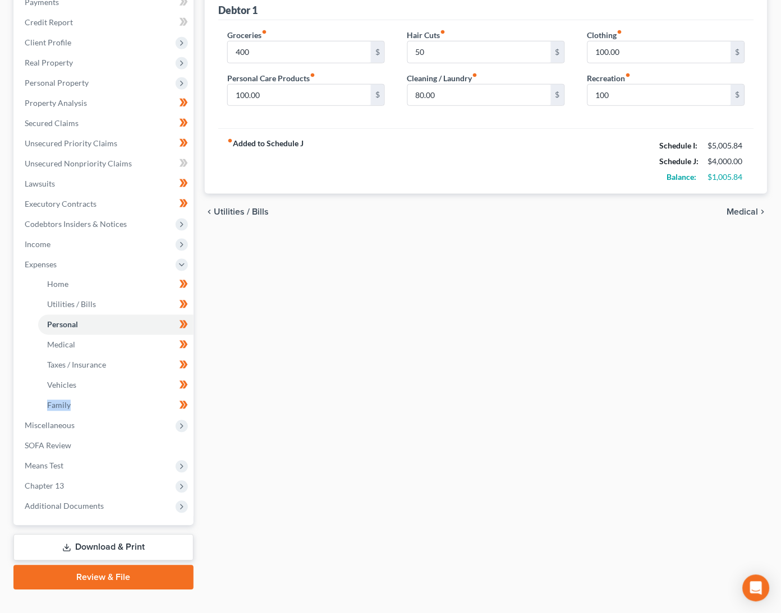
scroll to position [144, 0]
click at [110, 536] on link "Download & Print" at bounding box center [103, 549] width 180 height 26
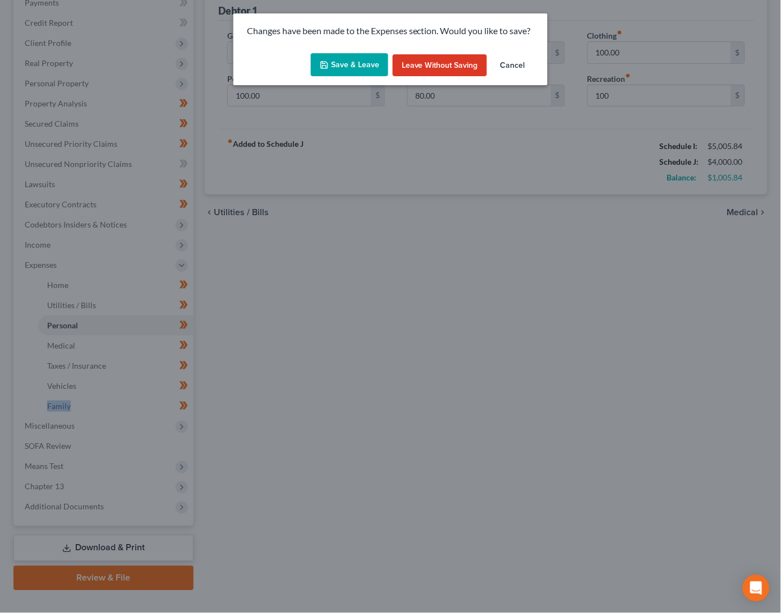
click at [353, 65] on button "Save & Leave" at bounding box center [349, 65] width 77 height 24
type input "400.00"
type input "50.00"
type input "100.00"
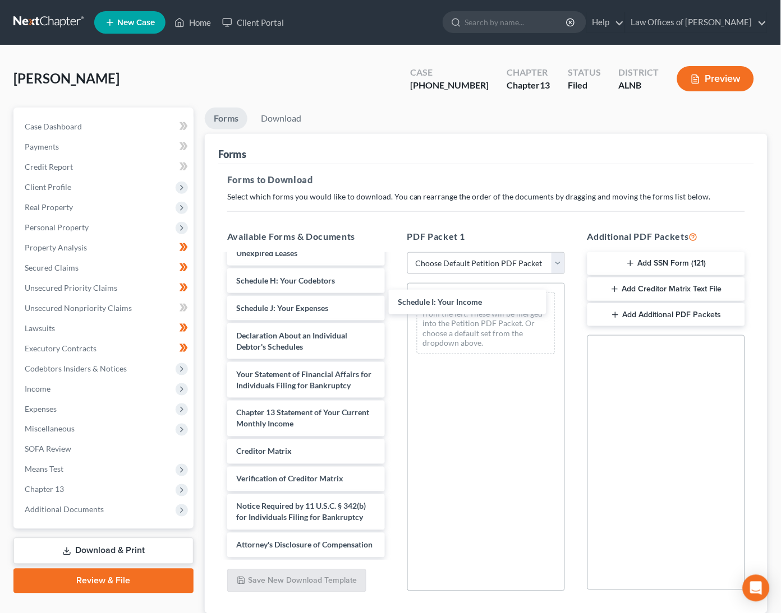
scroll to position [362, 0]
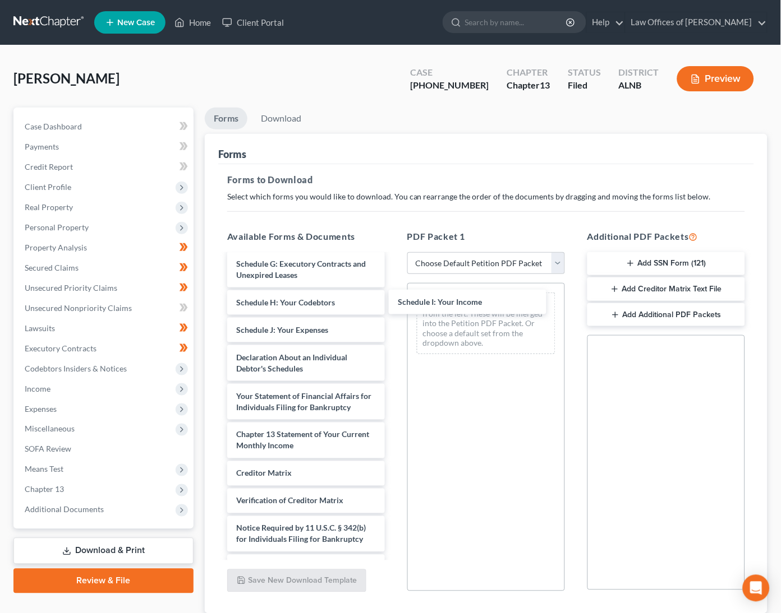
click at [394, 307] on div "Schedule I: Your Income PLAN-pdf payrecords-pdf Notice of intent to pay filing …" at bounding box center [306, 236] width 176 height 686
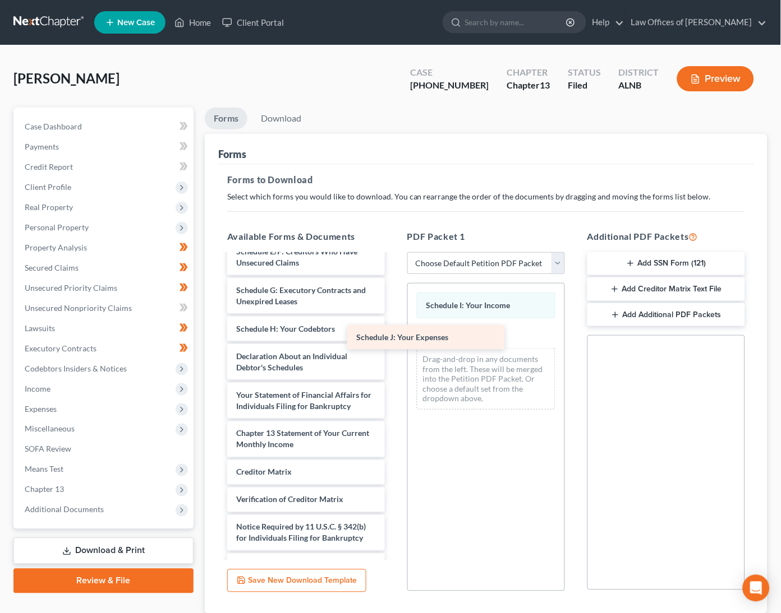
drag, startPoint x: 290, startPoint y: 311, endPoint x: 435, endPoint y: 336, distance: 146.9
click at [394, 337] on div "Schedule J: Your Expenses PLAN-pdf payrecords-pdf Notice of intent to pay filin…" at bounding box center [306, 249] width 176 height 659
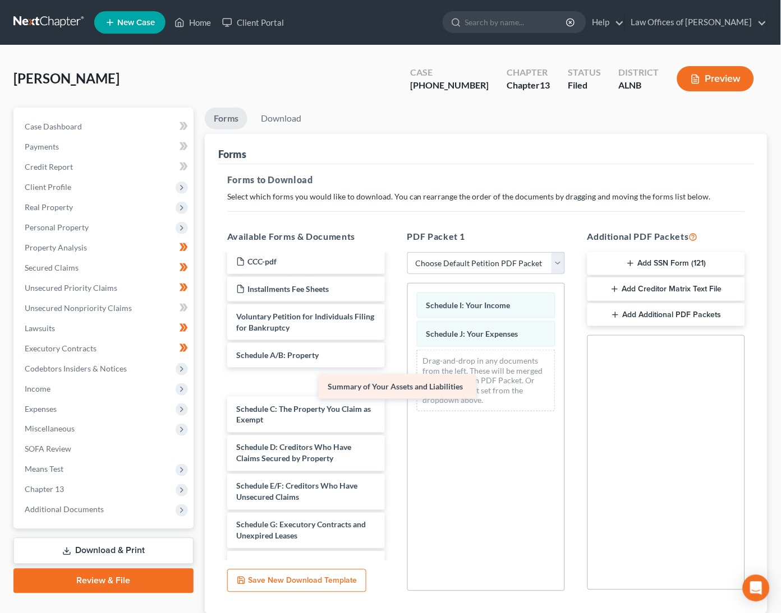
scroll to position [101, 0]
drag, startPoint x: 307, startPoint y: 342, endPoint x: 462, endPoint y: 379, distance: 159.1
click at [394, 379] on div "Summary of Your Assets and Liabilities PLAN-pdf payrecords-pdf Notice of intent…" at bounding box center [306, 483] width 176 height 658
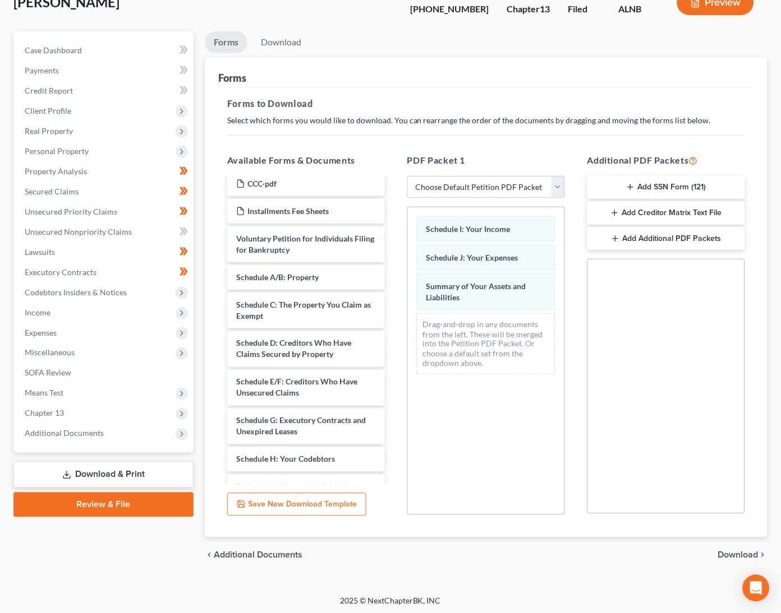
click at [741, 553] on span "Download" at bounding box center [738, 555] width 40 height 9
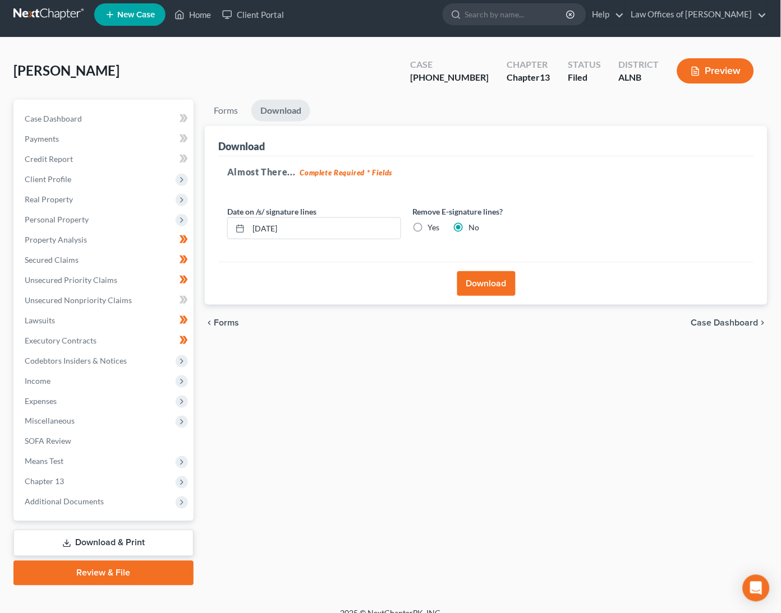
click at [501, 289] on button "Download" at bounding box center [486, 283] width 58 height 25
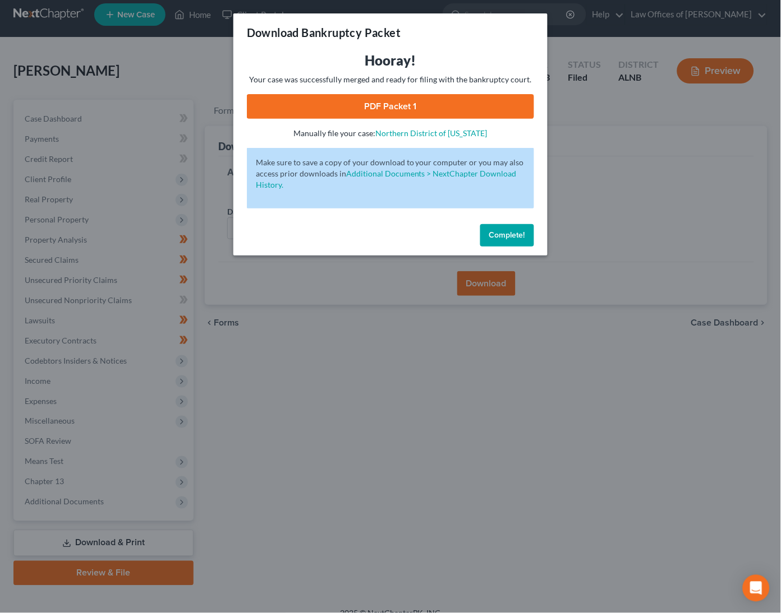
click at [473, 107] on link "PDF Packet 1" at bounding box center [390, 106] width 287 height 25
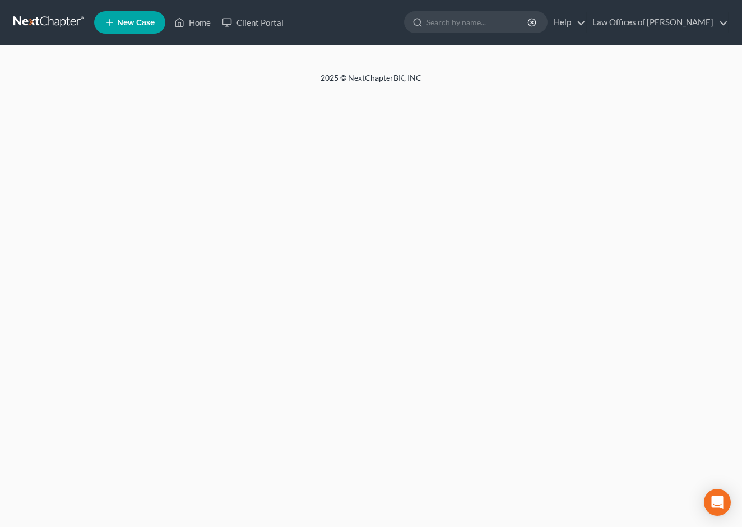
select select "4"
